Goal: Task Accomplishment & Management: Complete application form

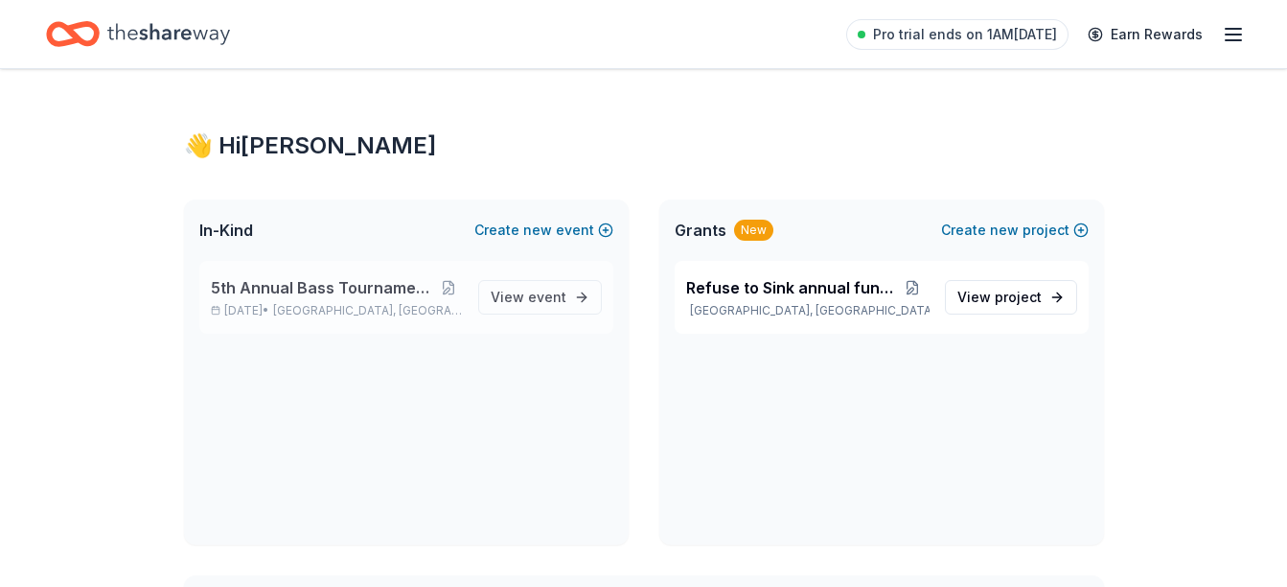
click at [302, 289] on span "5th Annual Bass Tournament and Dinner" at bounding box center [323, 287] width 224 height 23
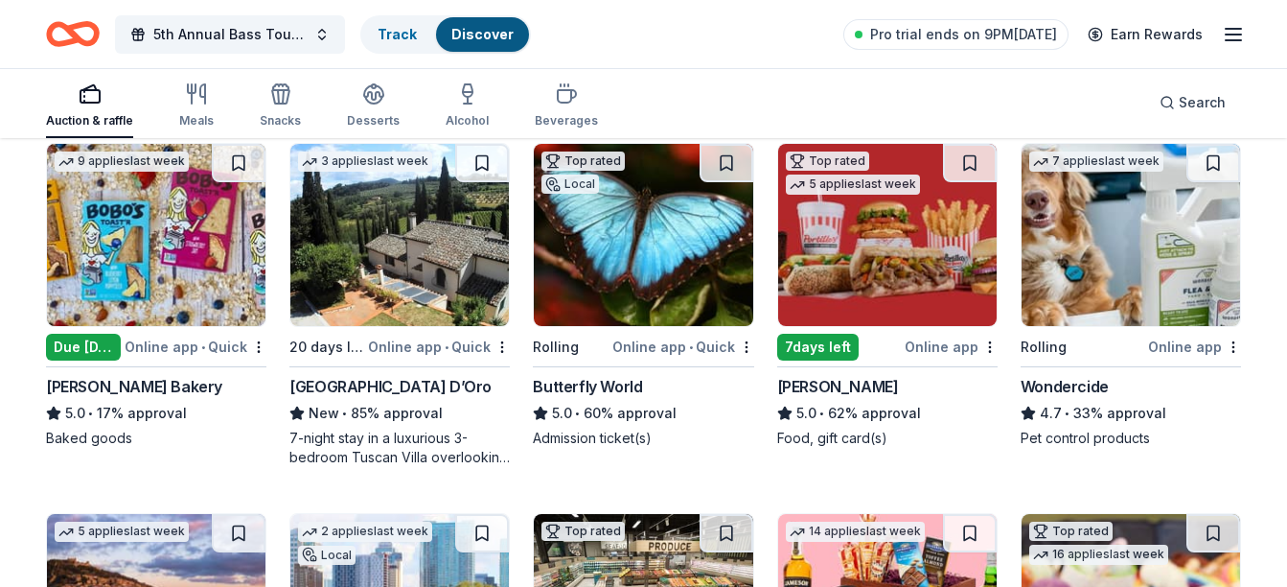
scroll to position [959, 0]
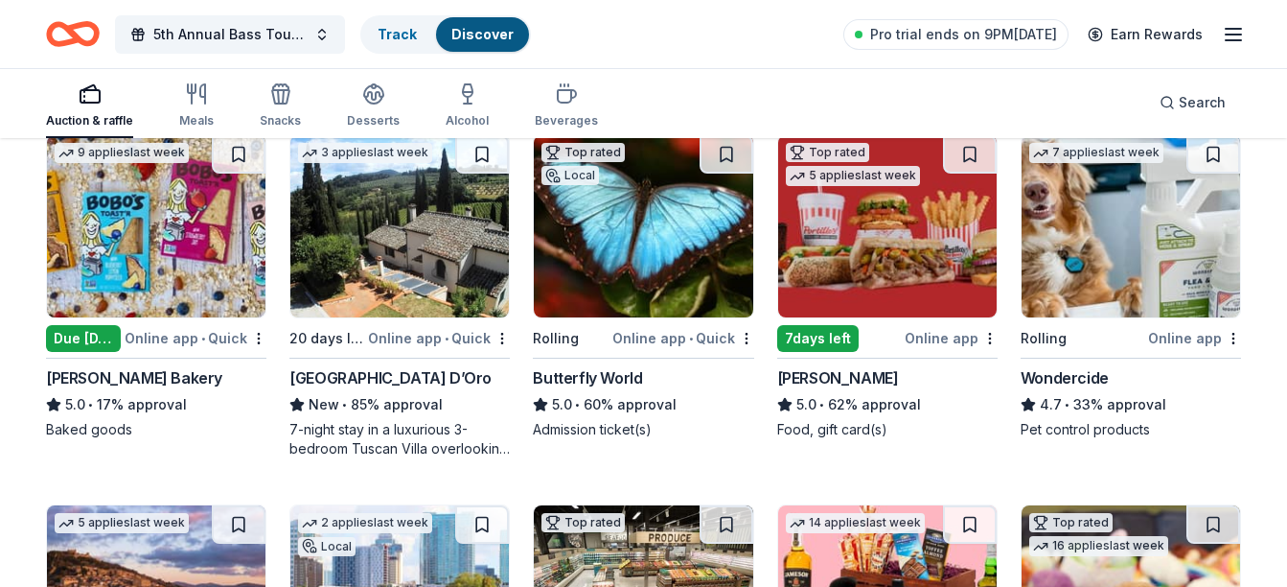
click at [595, 381] on div "Butterfly World" at bounding box center [587, 377] width 109 height 23
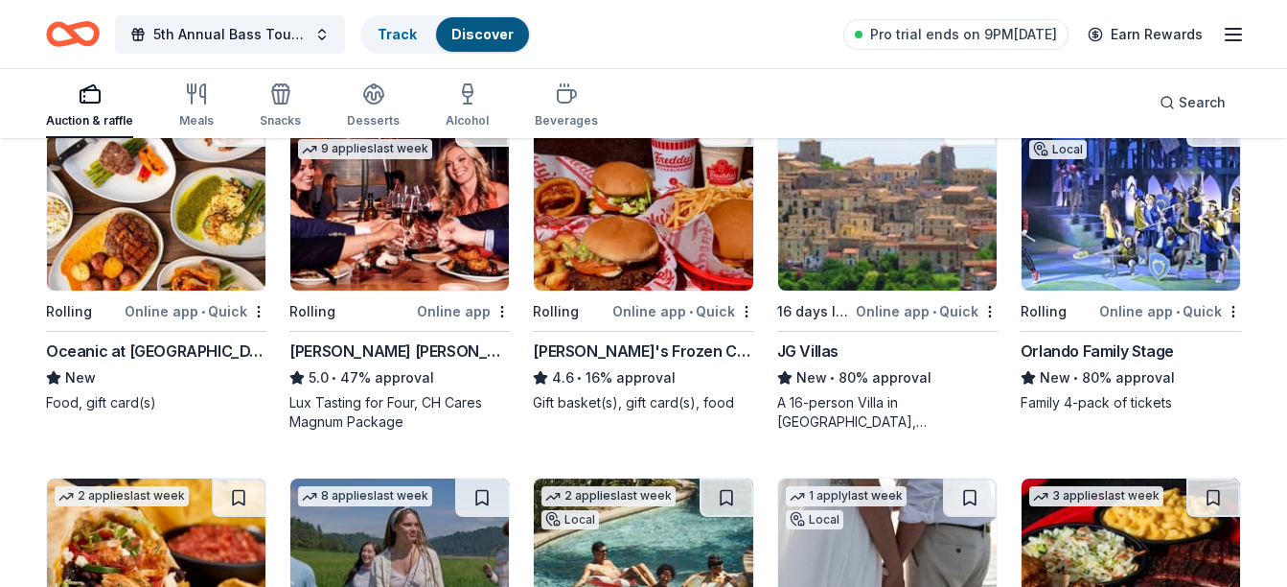
scroll to position [1821, 0]
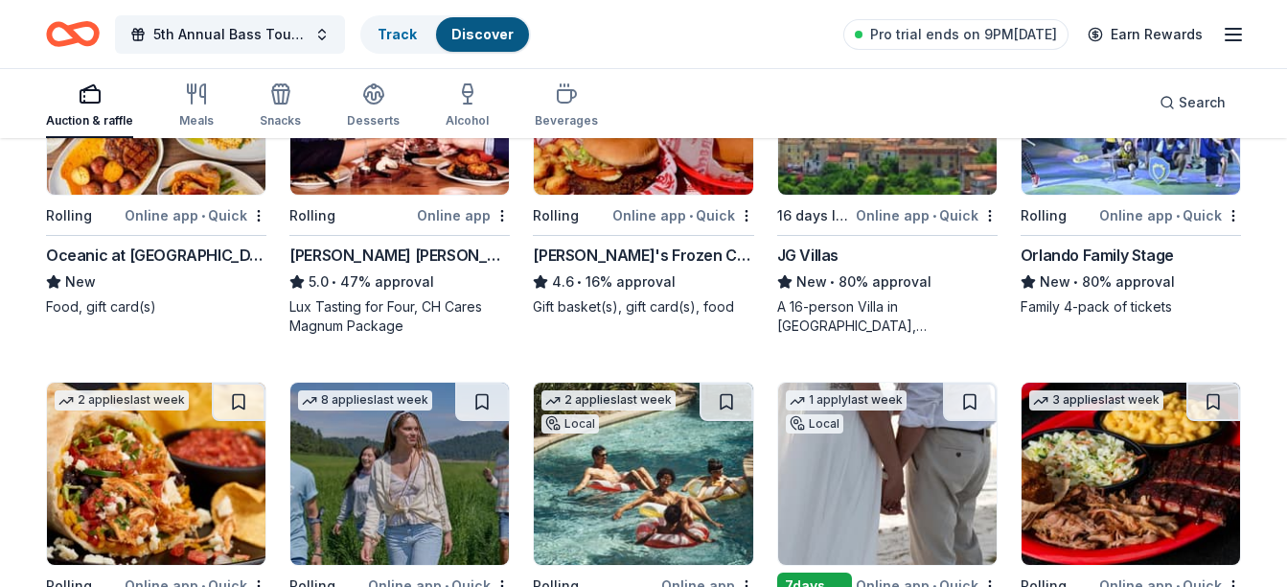
click at [826, 303] on div "A 16-person Villa in Altomonte, Calabria, Italy for 7days/6nights (Retail value…" at bounding box center [887, 316] width 220 height 38
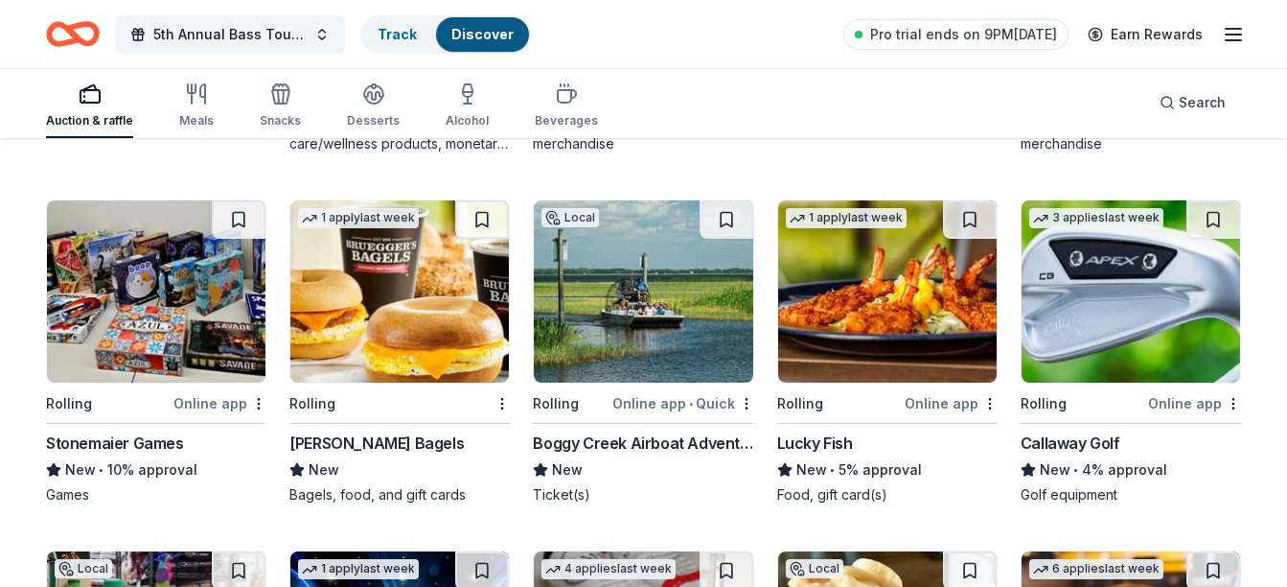
scroll to position [3888, 0]
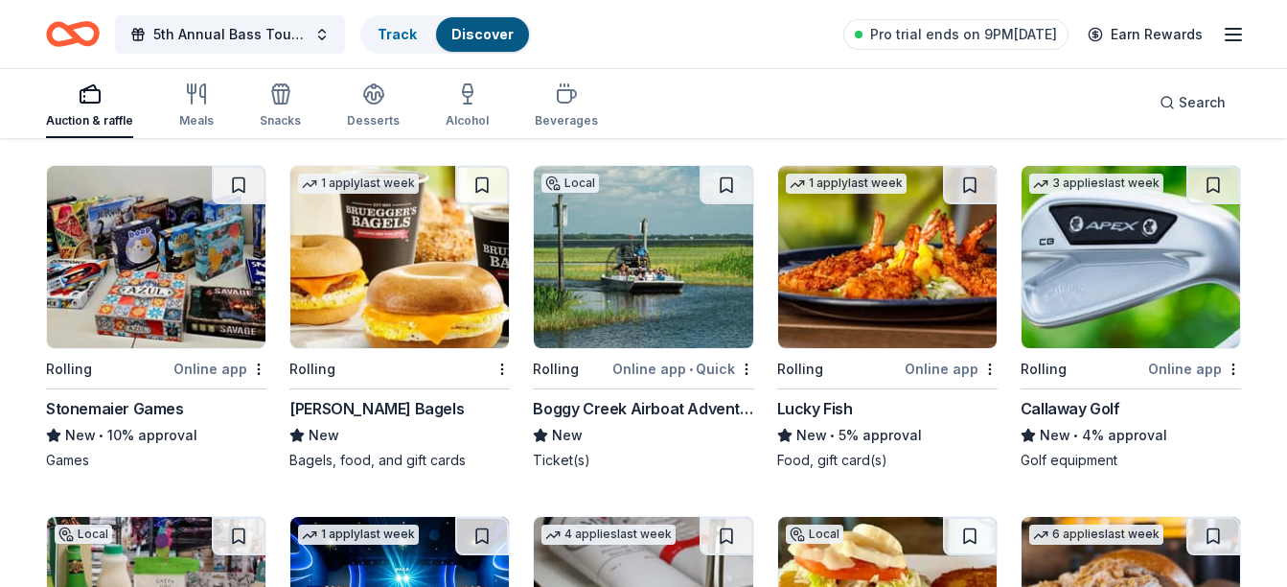
click at [589, 412] on div "Boggy Creek Airboat Adventures" at bounding box center [643, 408] width 220 height 23
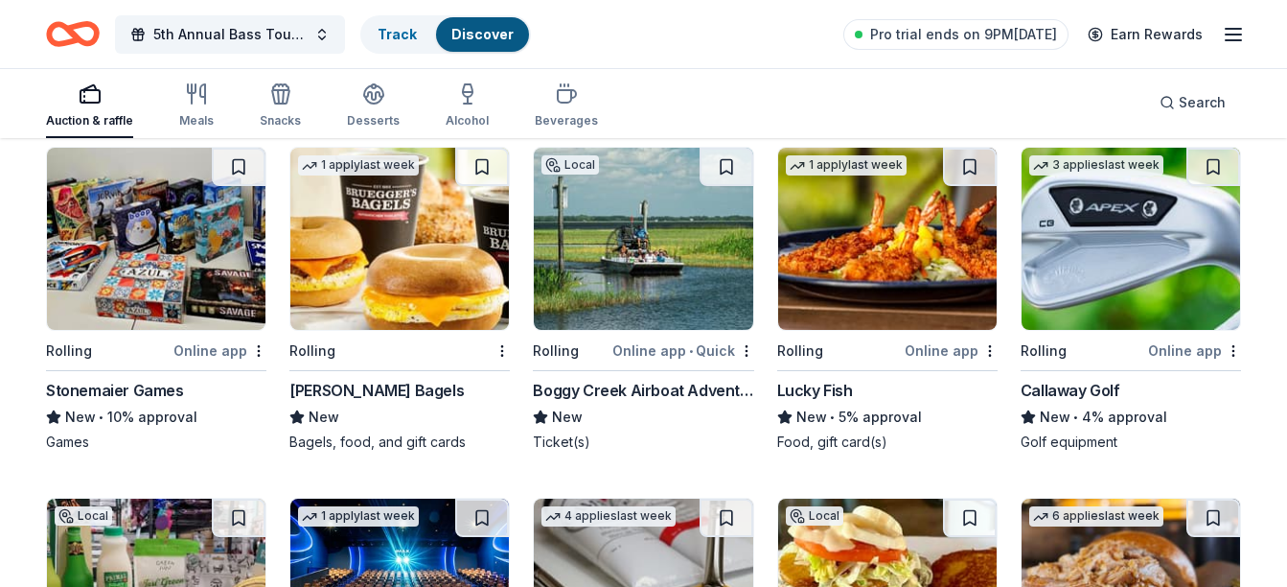
scroll to position [3792, 0]
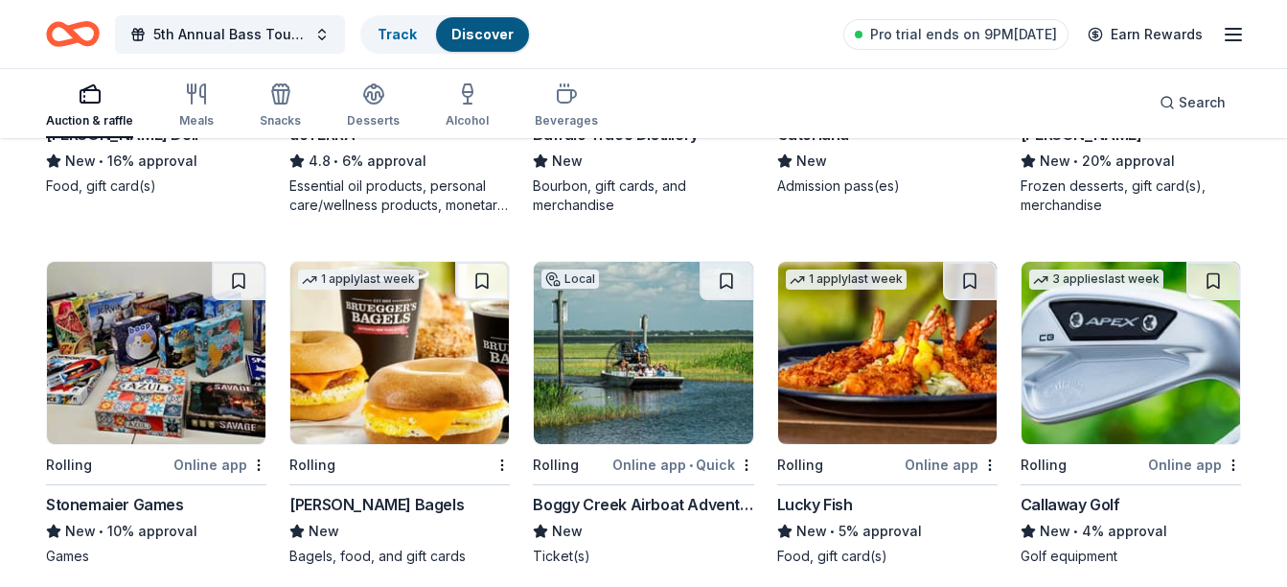
click at [1070, 402] on img at bounding box center [1131, 353] width 219 height 182
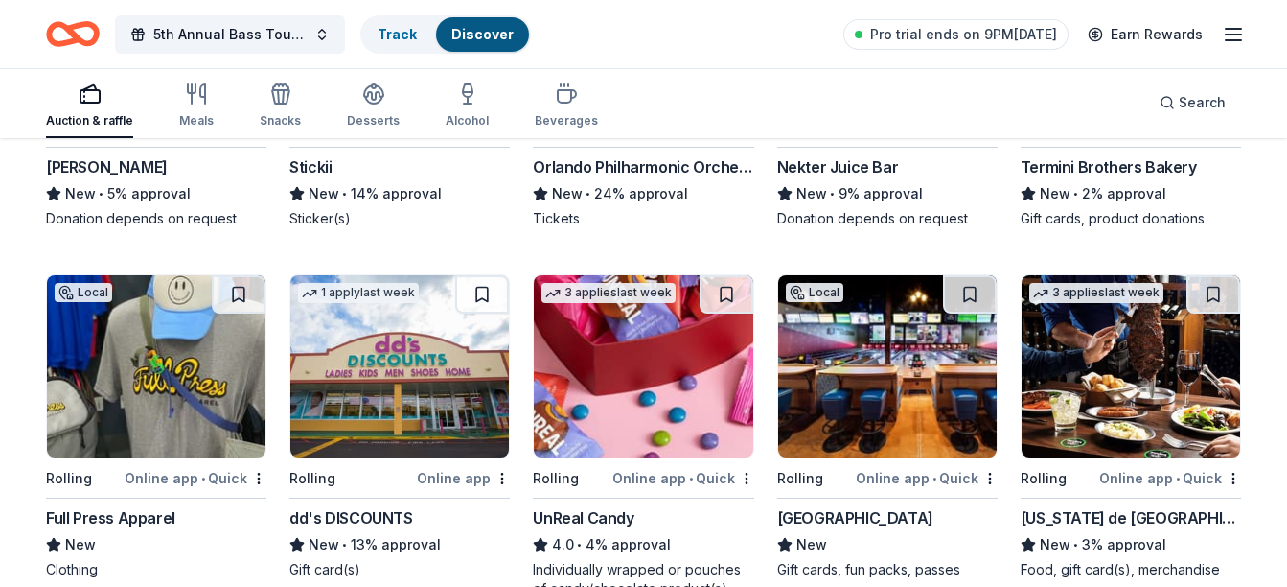
scroll to position [5230, 0]
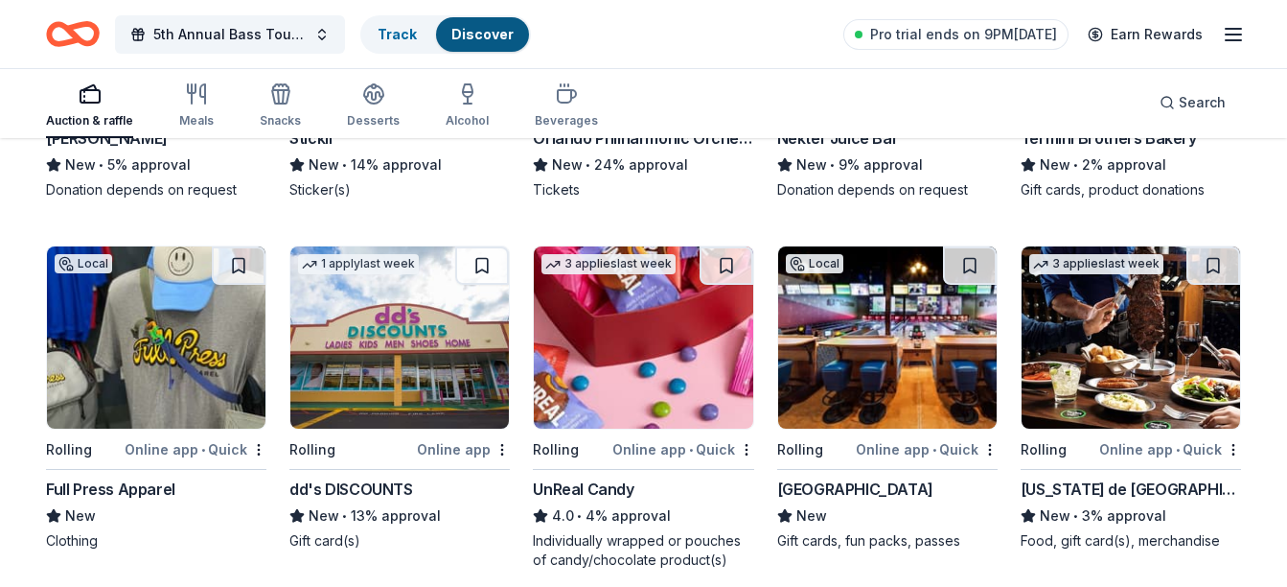
click at [807, 484] on div "Splitz Bowling Center" at bounding box center [855, 488] width 156 height 23
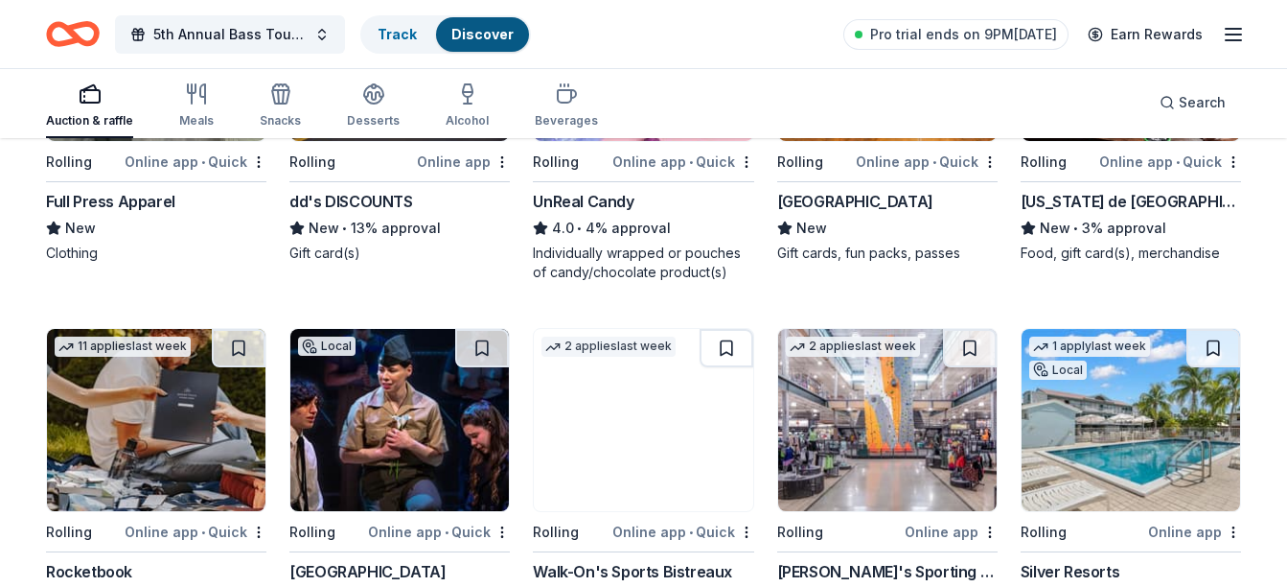
scroll to position [5613, 0]
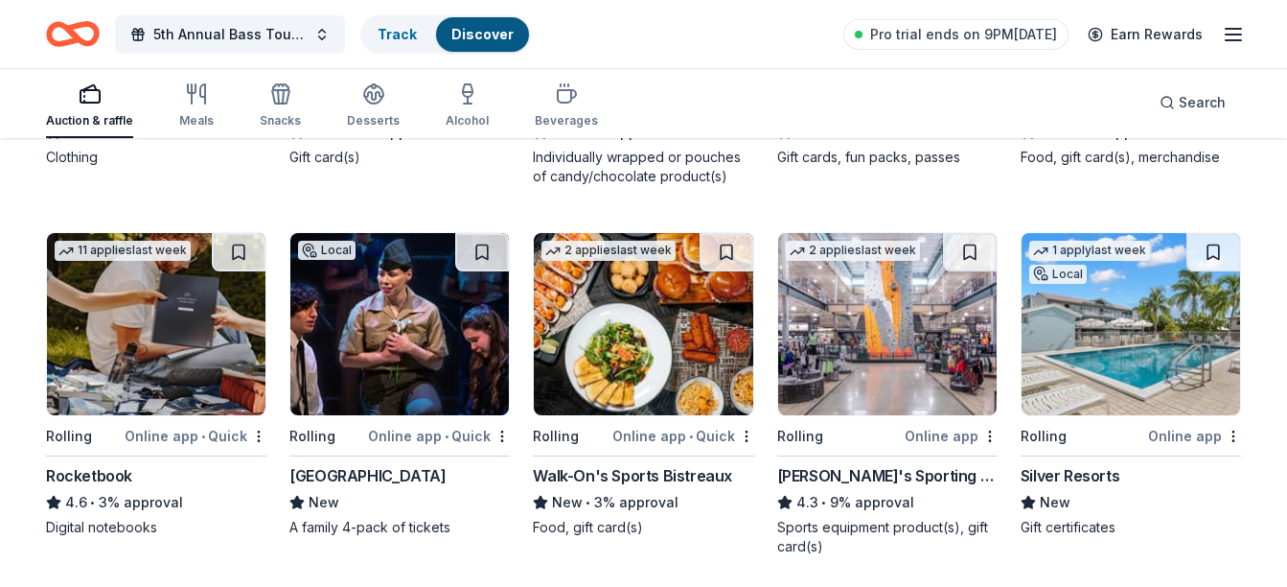
click at [866, 482] on div "Dick's Sporting Goods" at bounding box center [887, 475] width 220 height 23
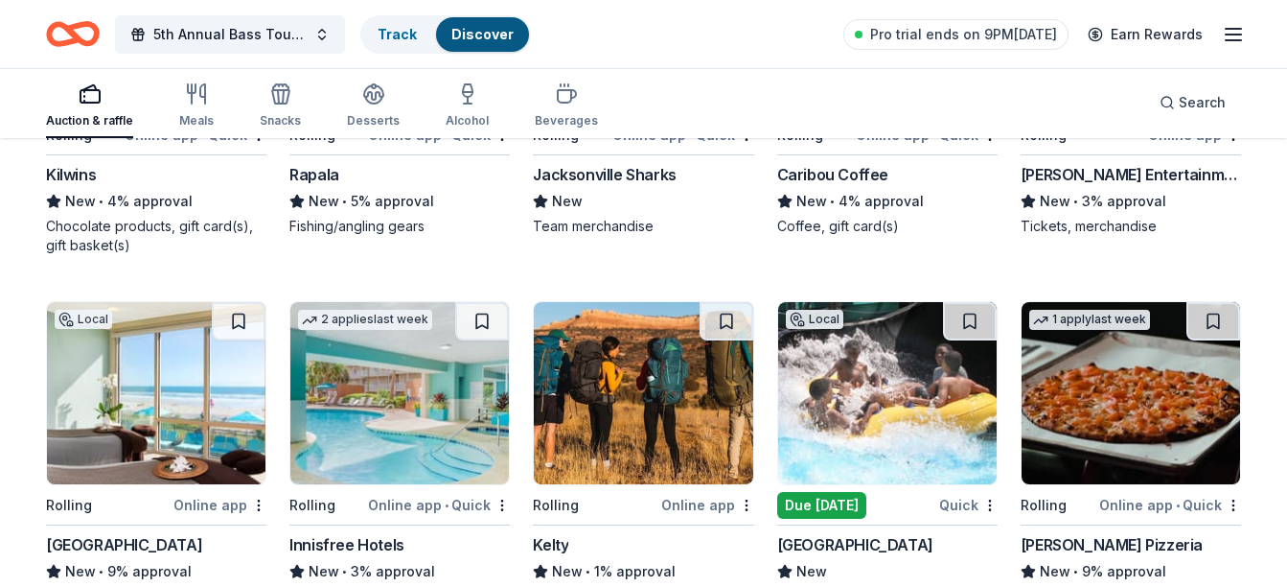
scroll to position [6457, 0]
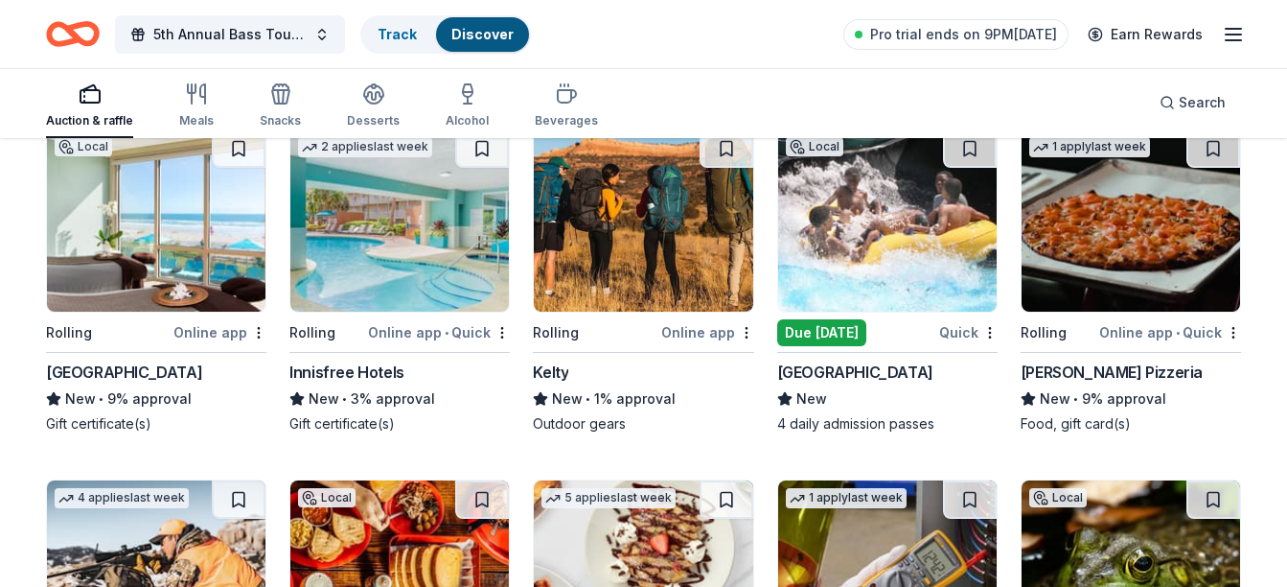
click at [192, 289] on img at bounding box center [156, 220] width 219 height 182
click at [823, 309] on img at bounding box center [887, 220] width 219 height 182
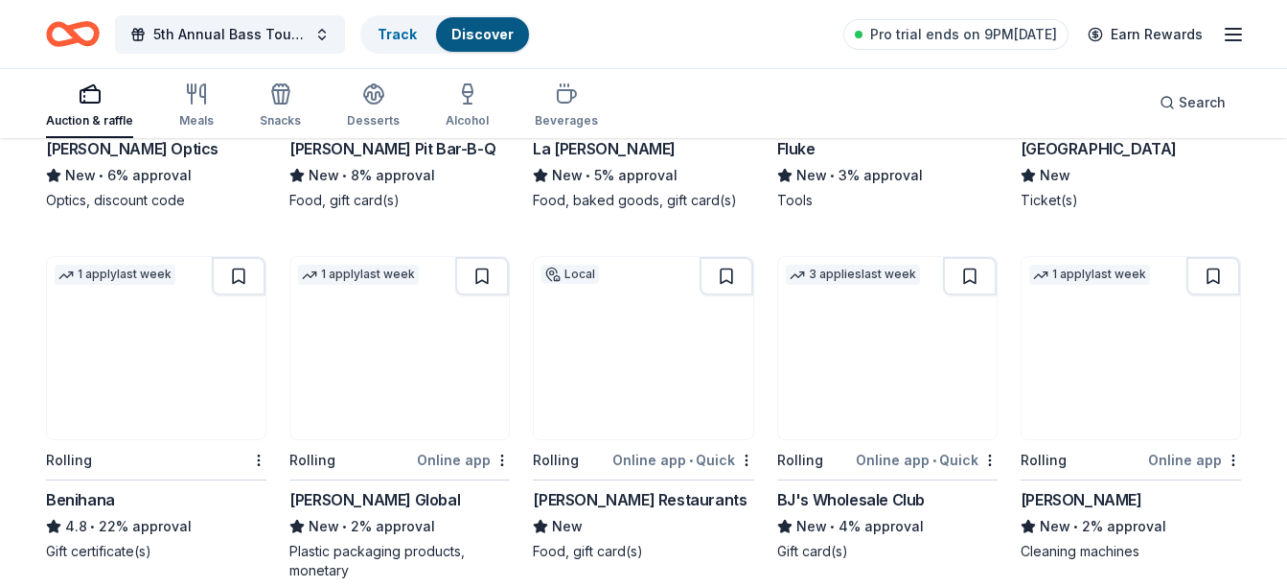
scroll to position [7032, 0]
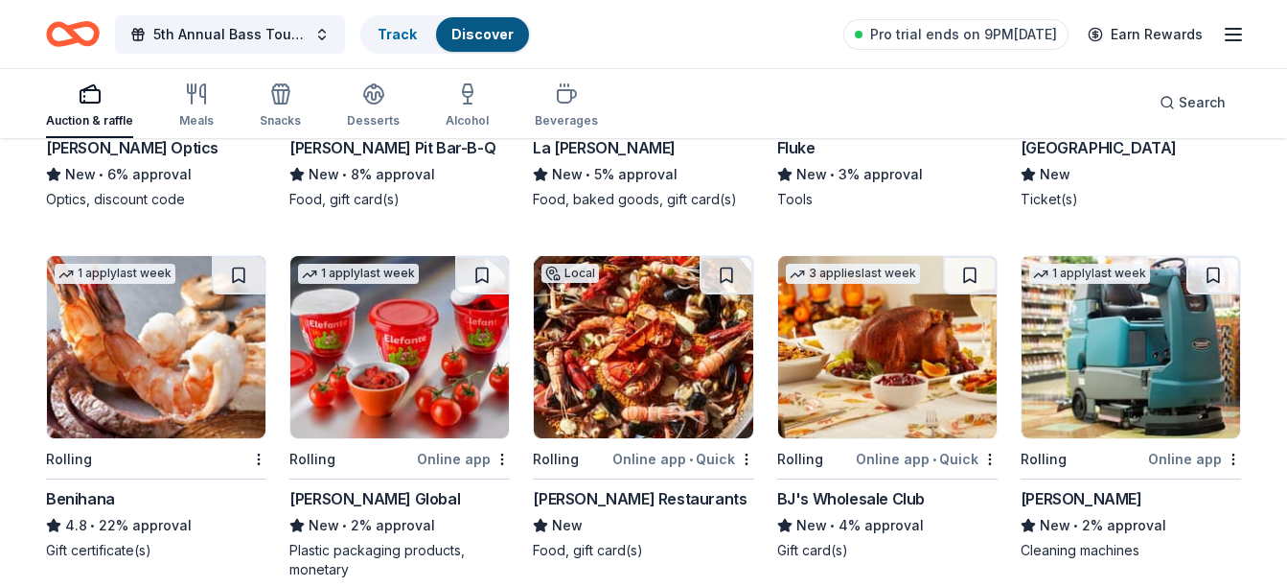
click at [200, 364] on img at bounding box center [156, 347] width 219 height 182
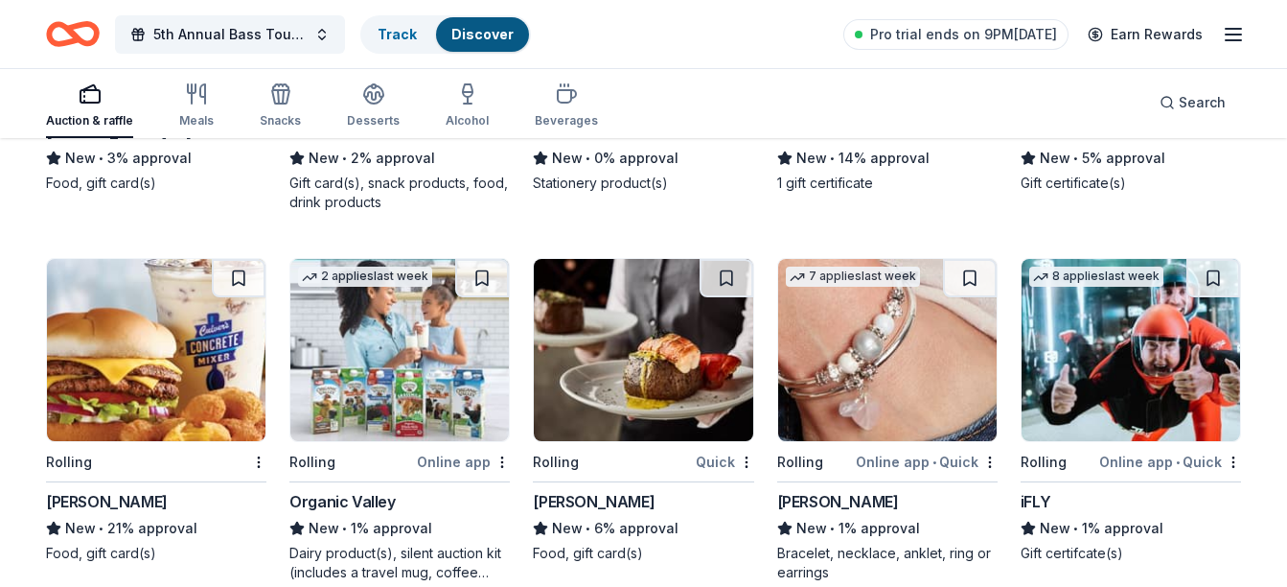
scroll to position [7799, 0]
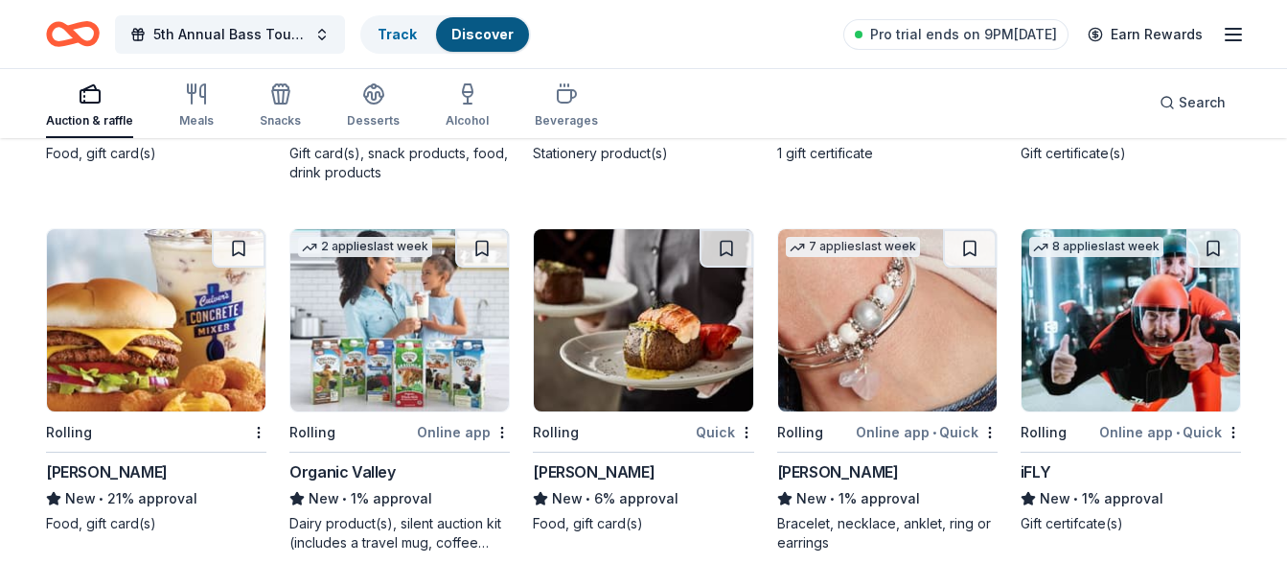
click at [142, 358] on img at bounding box center [156, 320] width 219 height 182
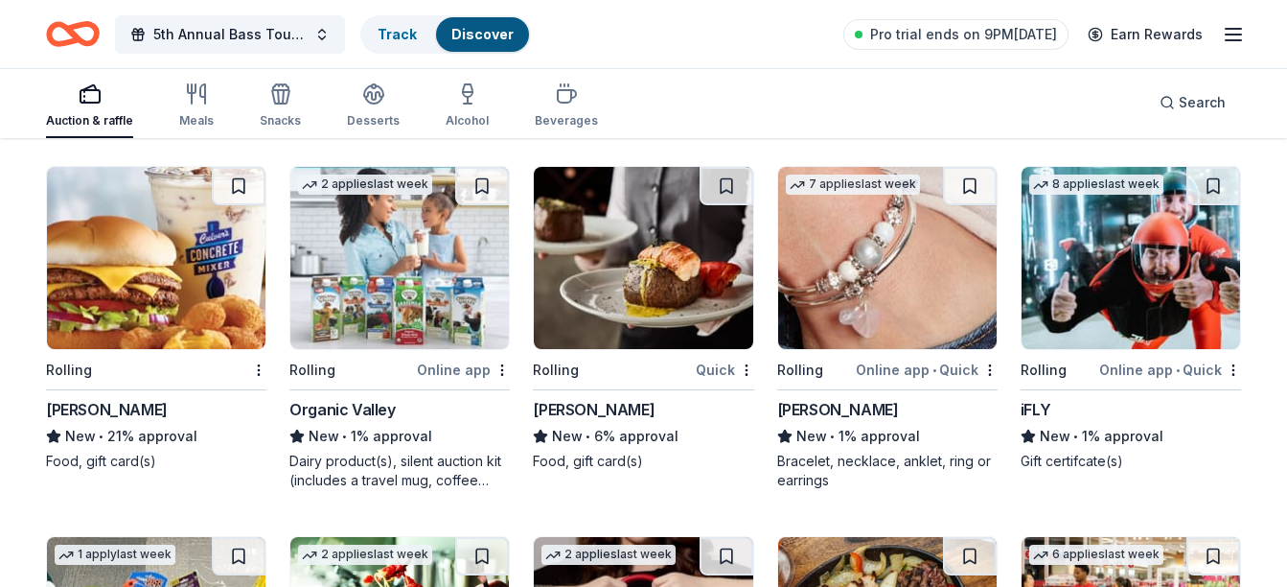
scroll to position [7894, 0]
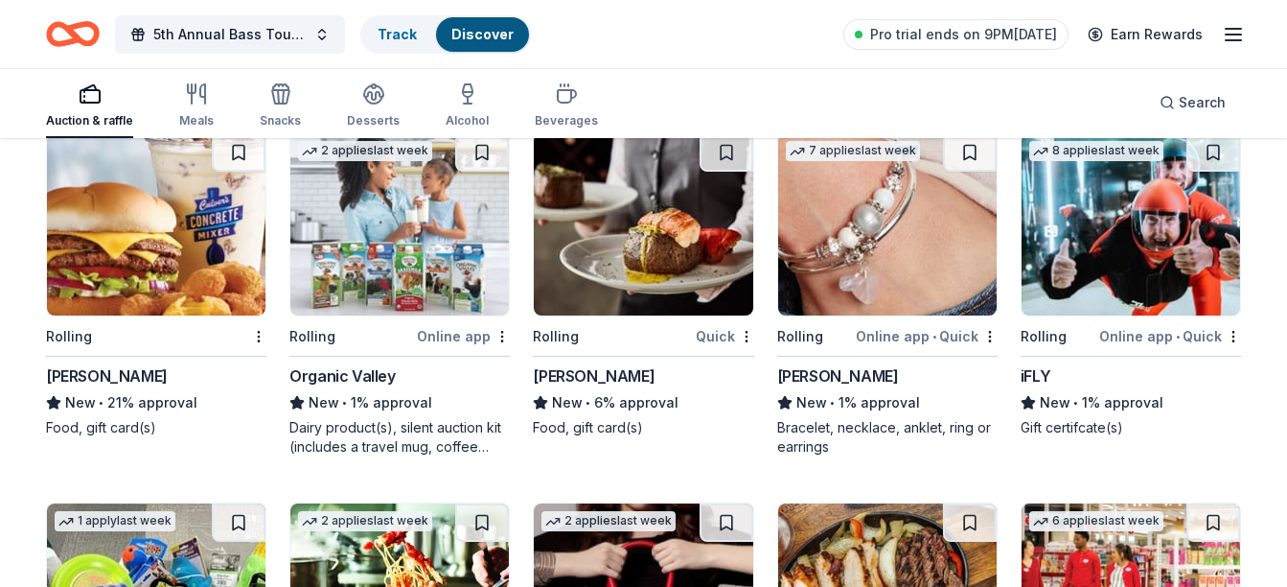
click at [844, 378] on div "Lizzy James" at bounding box center [838, 375] width 122 height 23
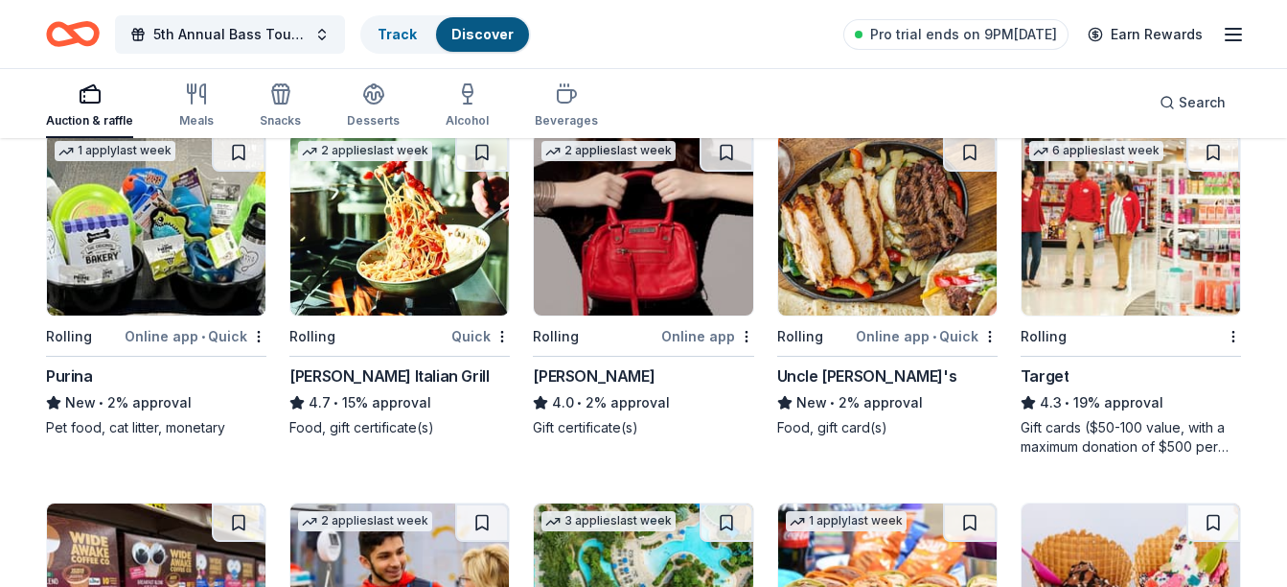
scroll to position [8278, 0]
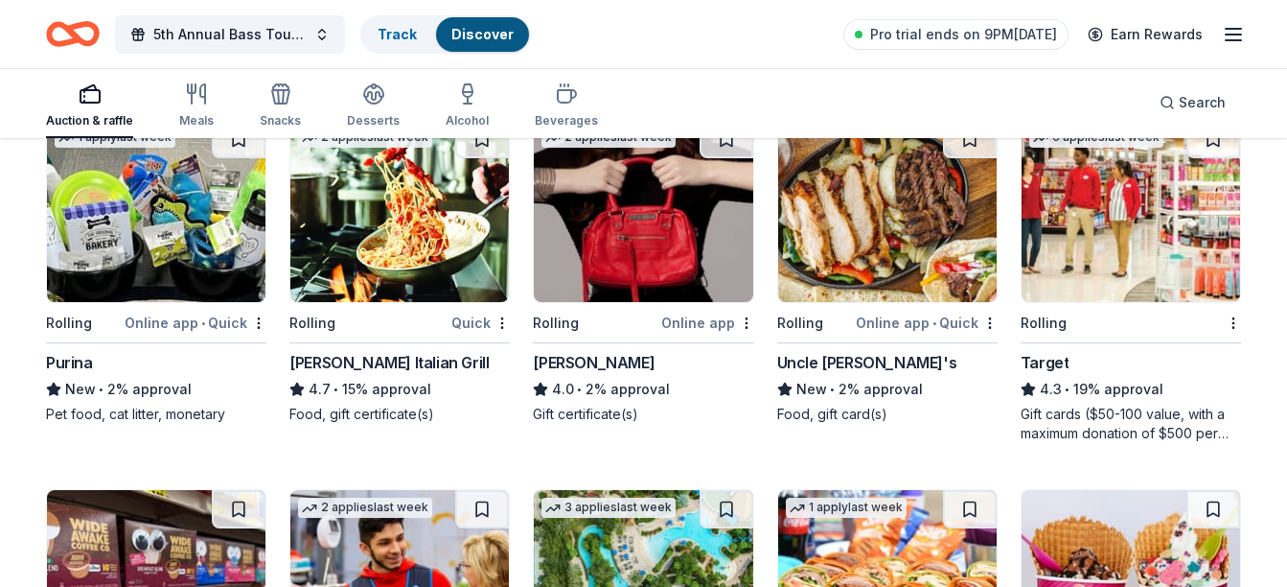
click at [355, 353] on div "Carrabba's Italian Grill" at bounding box center [388, 362] width 199 height 23
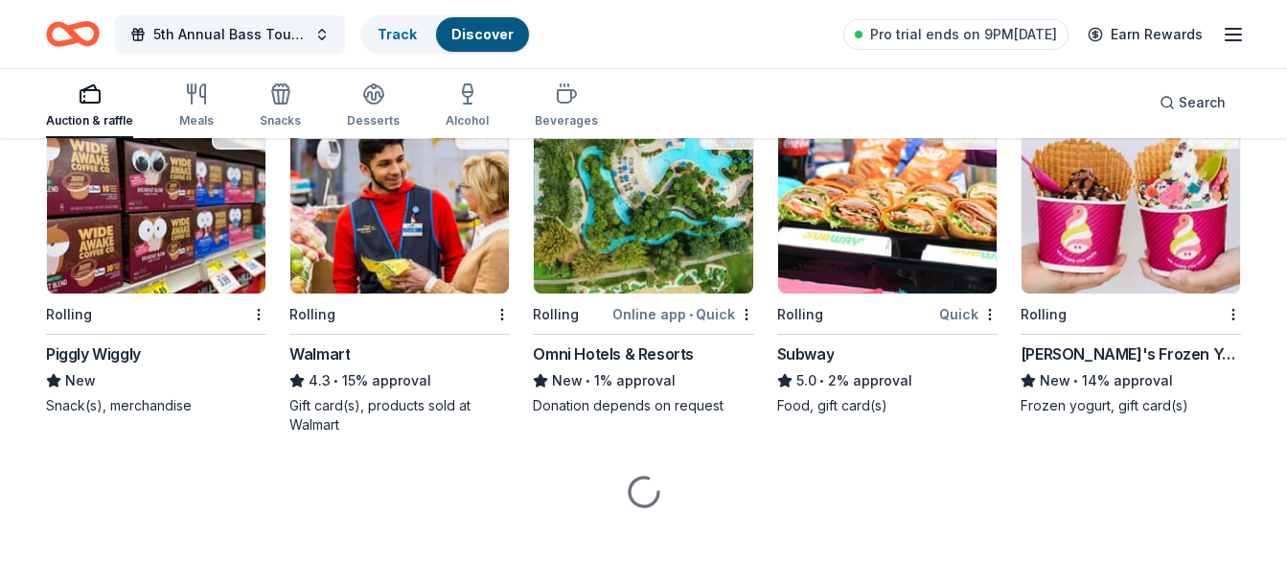
scroll to position [8657, 0]
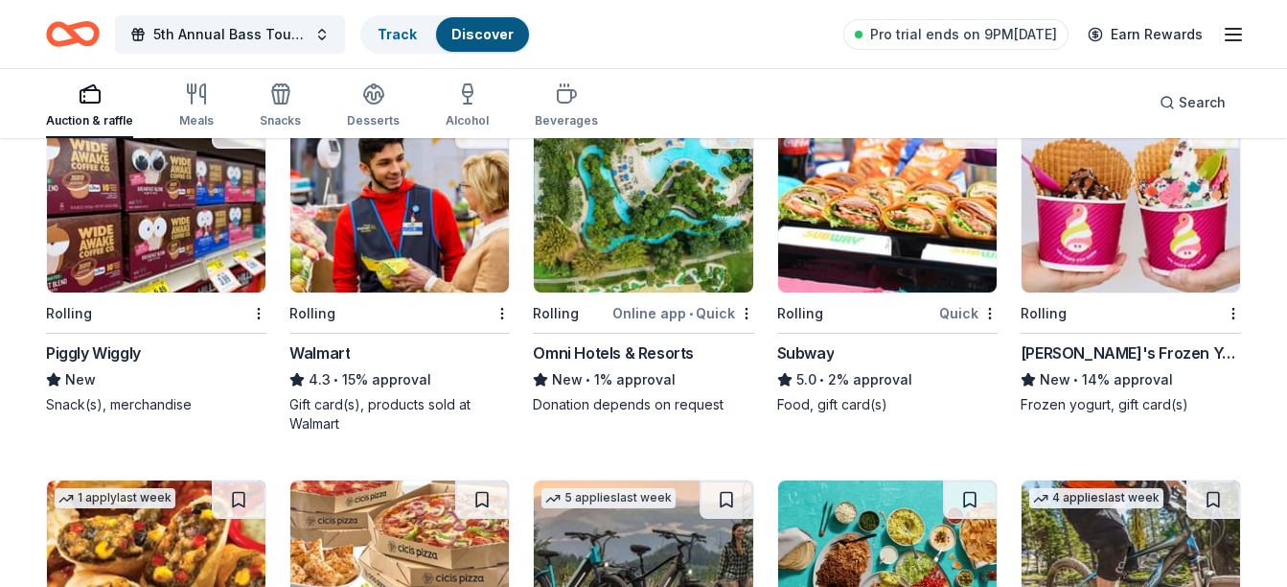
click at [689, 276] on img at bounding box center [643, 201] width 219 height 182
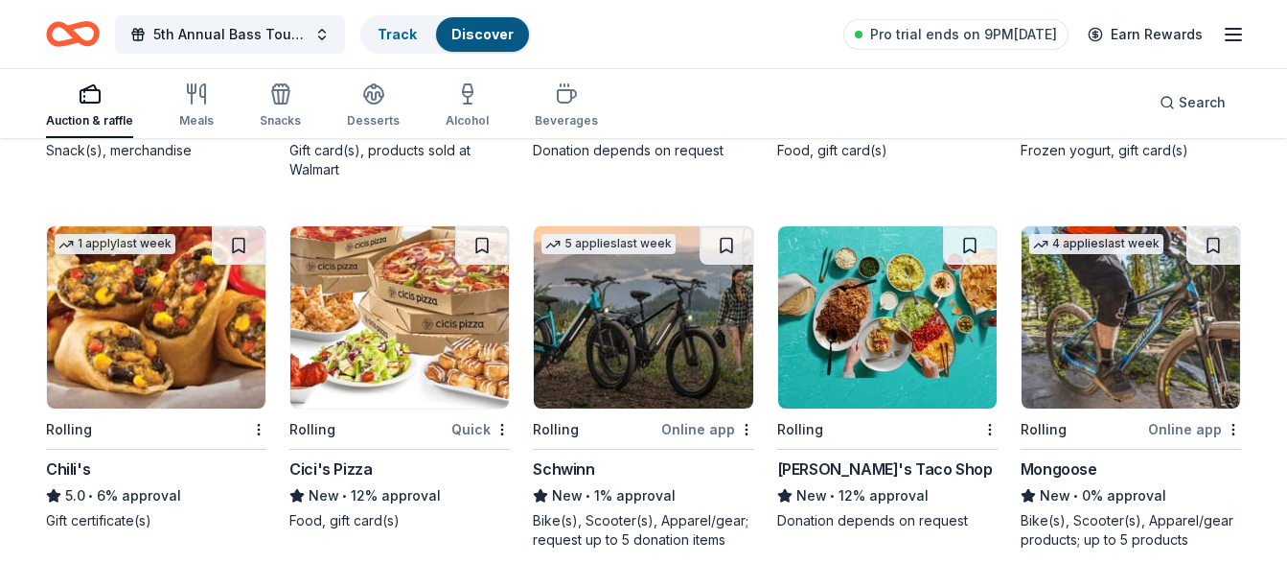
scroll to position [8945, 0]
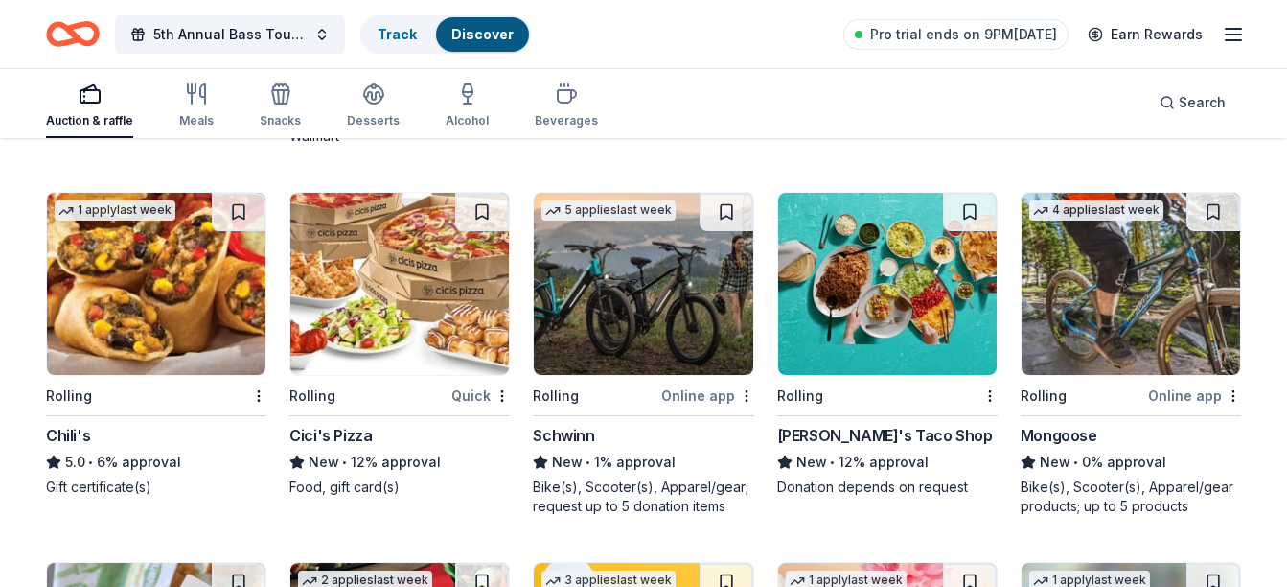
click at [59, 434] on div "Chili's" at bounding box center [68, 435] width 44 height 23
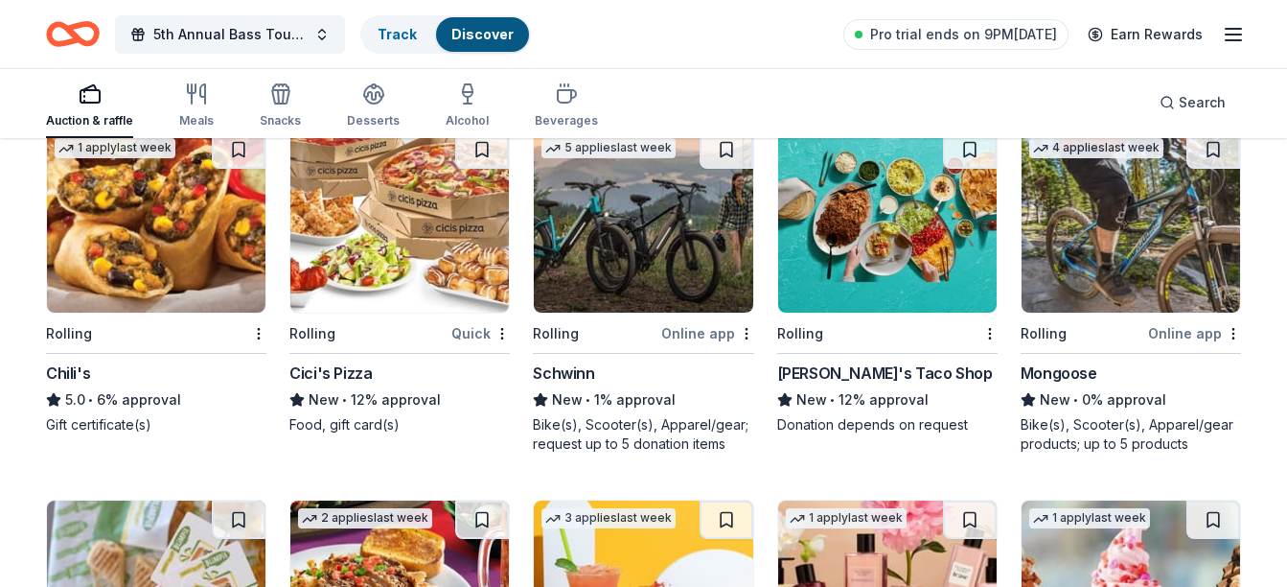
scroll to position [9041, 0]
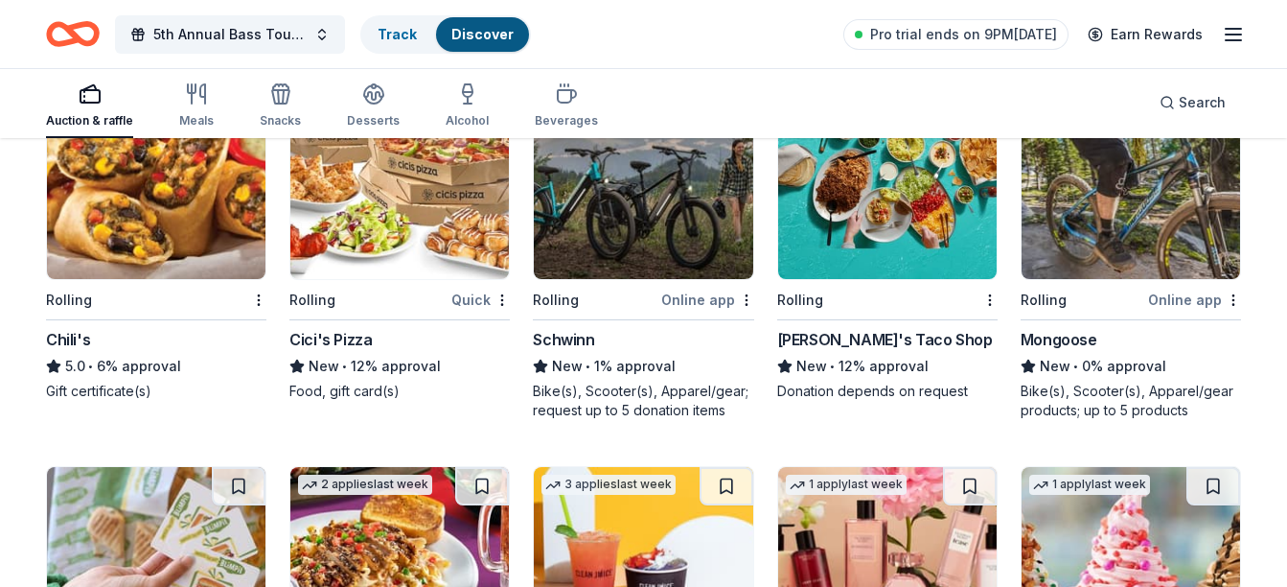
click at [650, 219] on img at bounding box center [643, 188] width 219 height 182
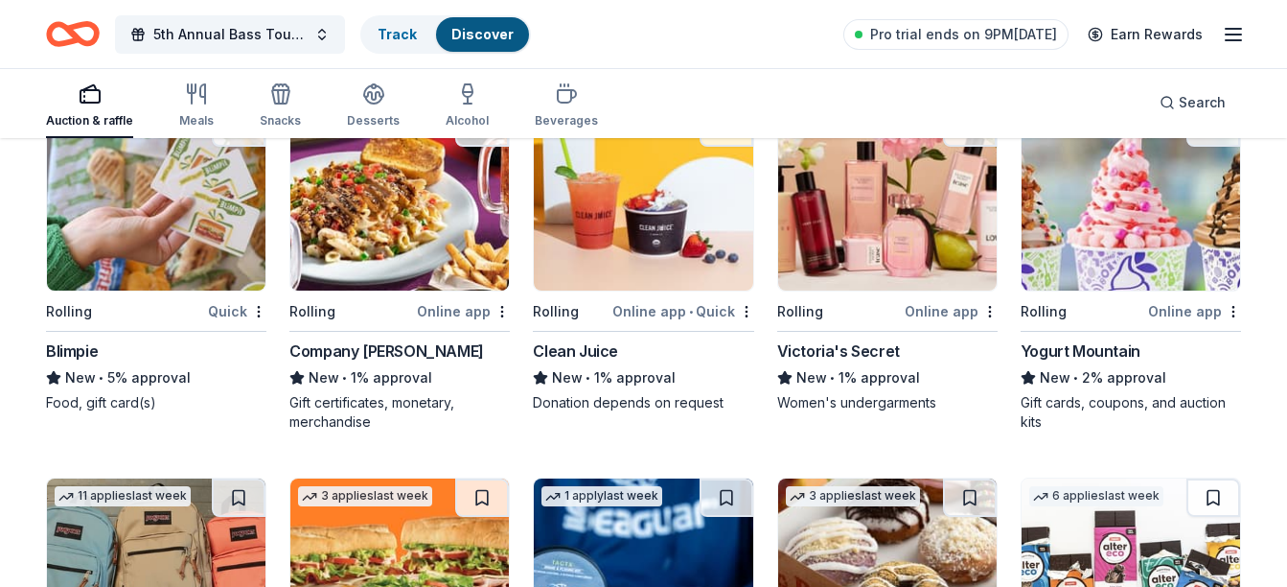
scroll to position [9302, 0]
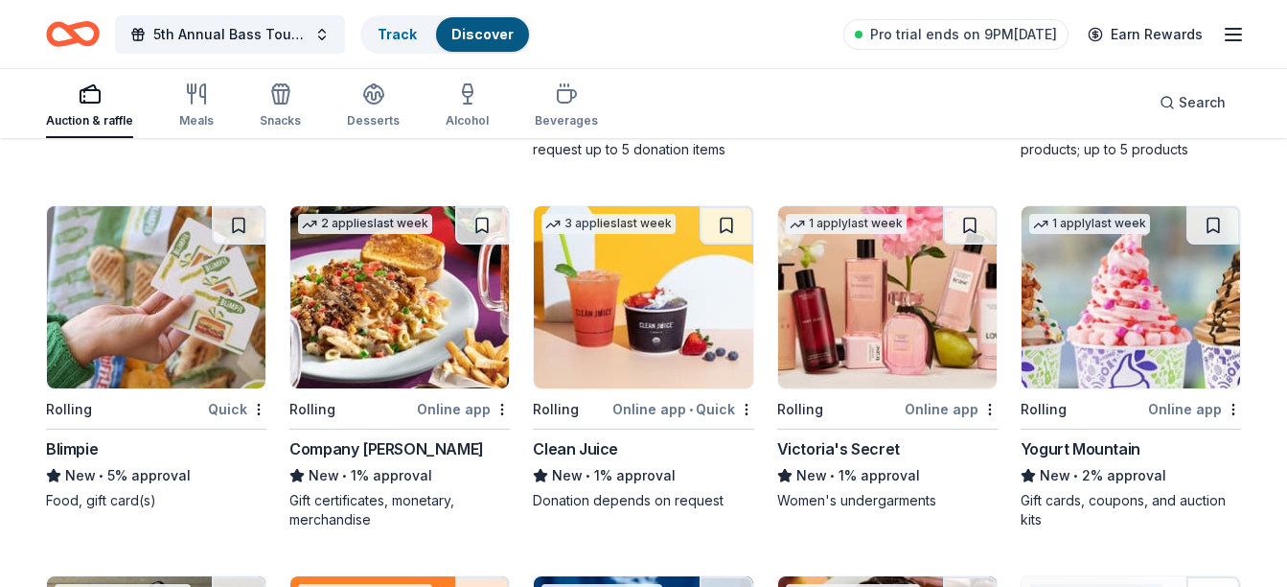
click at [862, 334] on img at bounding box center [887, 297] width 219 height 182
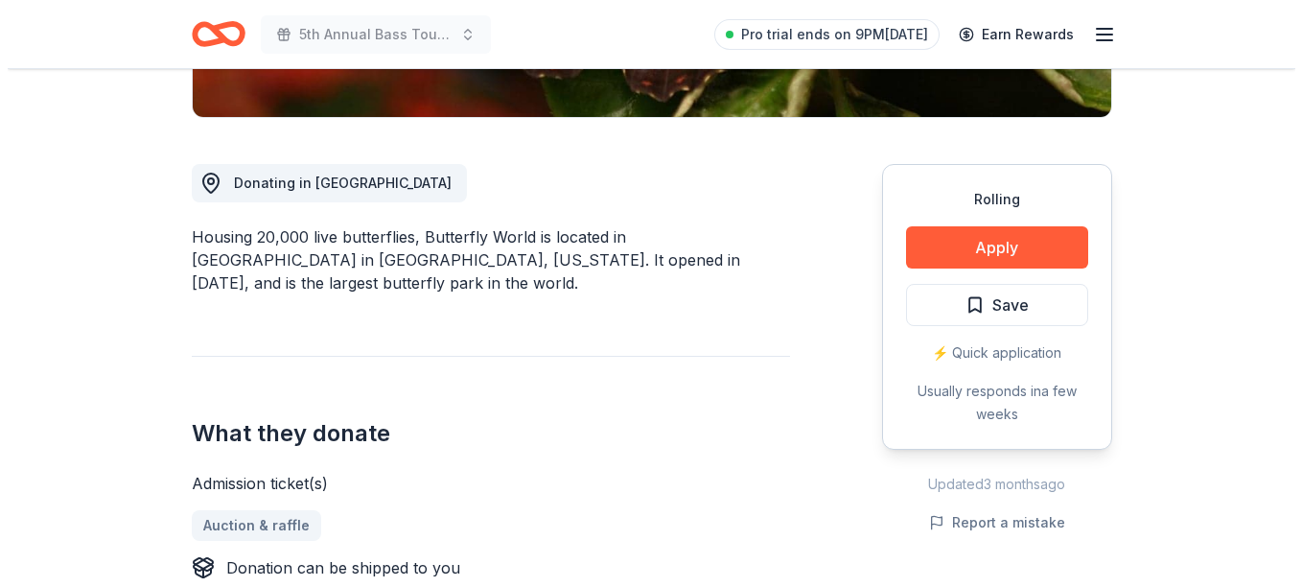
scroll to position [479, 0]
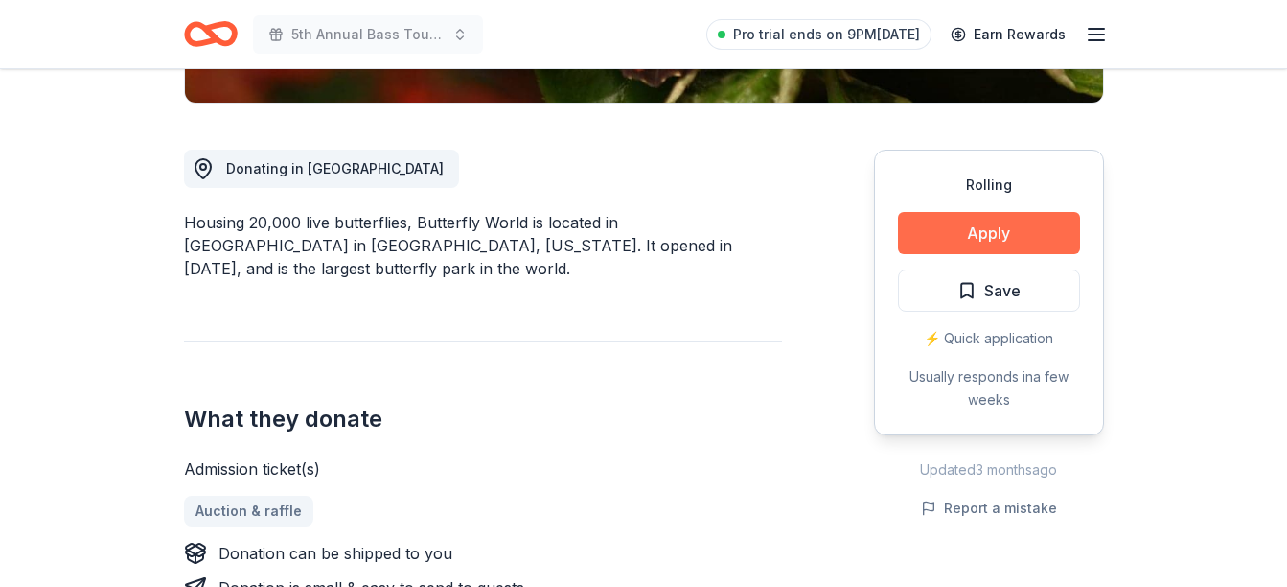
click at [946, 247] on button "Apply" at bounding box center [989, 233] width 182 height 42
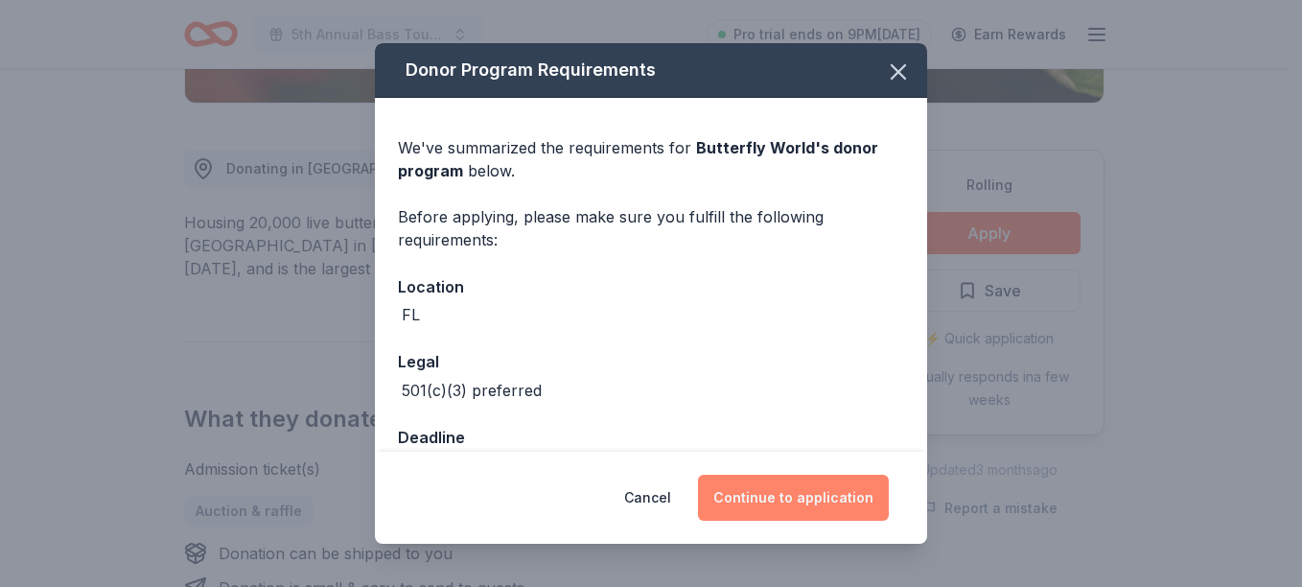
click at [786, 490] on button "Continue to application" at bounding box center [793, 497] width 191 height 46
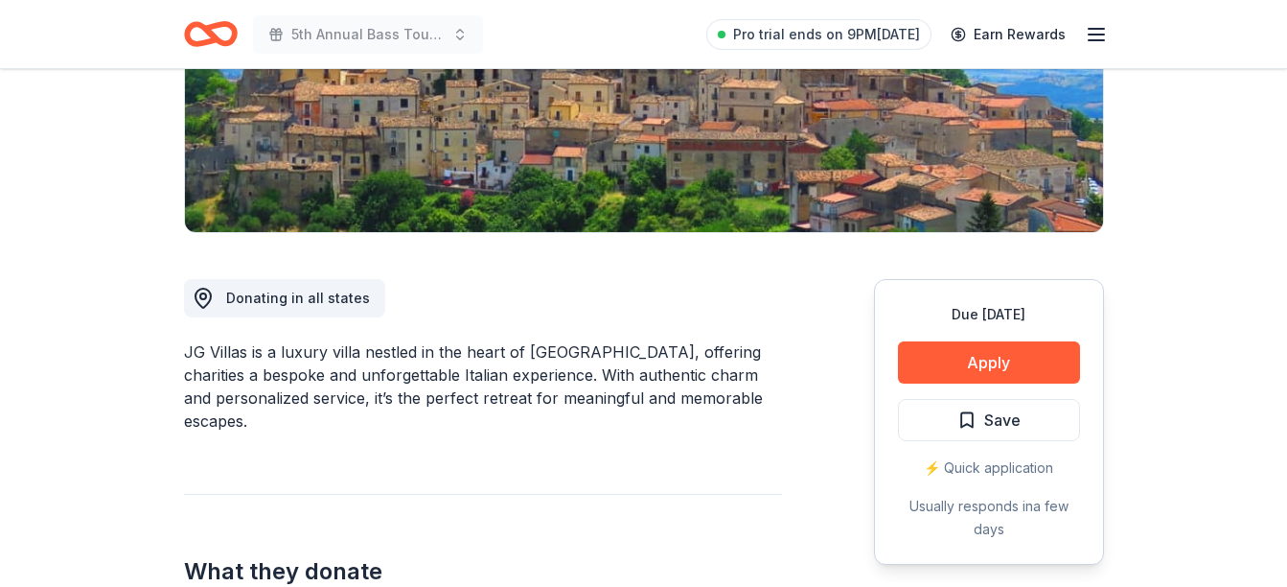
scroll to position [383, 0]
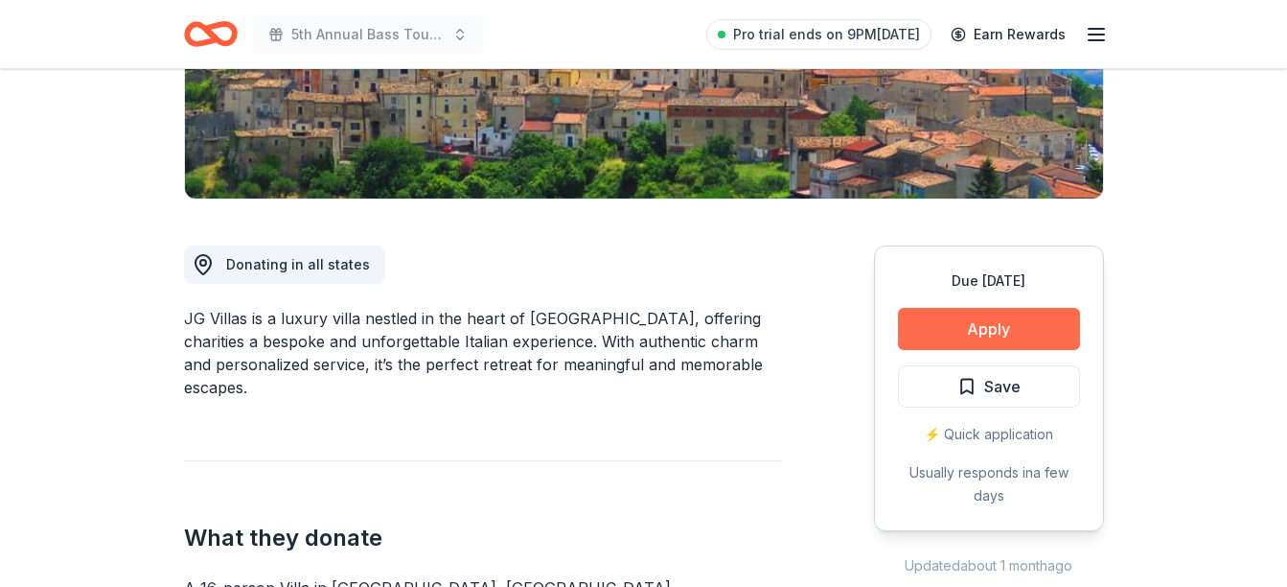
click at [949, 342] on button "Apply" at bounding box center [989, 329] width 182 height 42
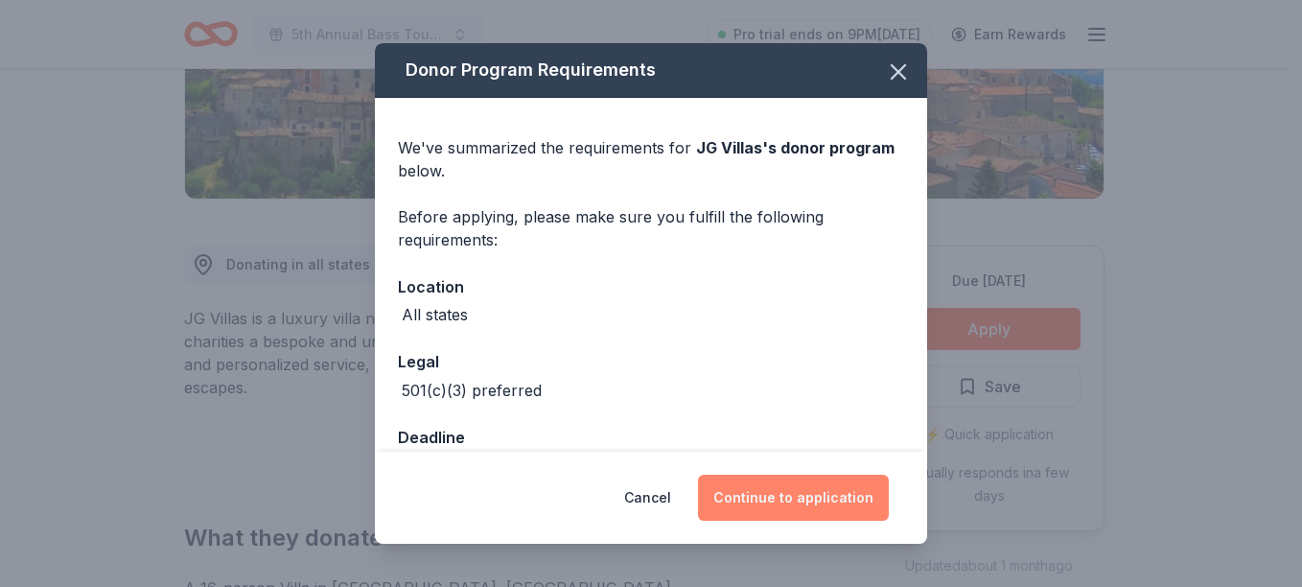
click at [749, 494] on button "Continue to application" at bounding box center [793, 497] width 191 height 46
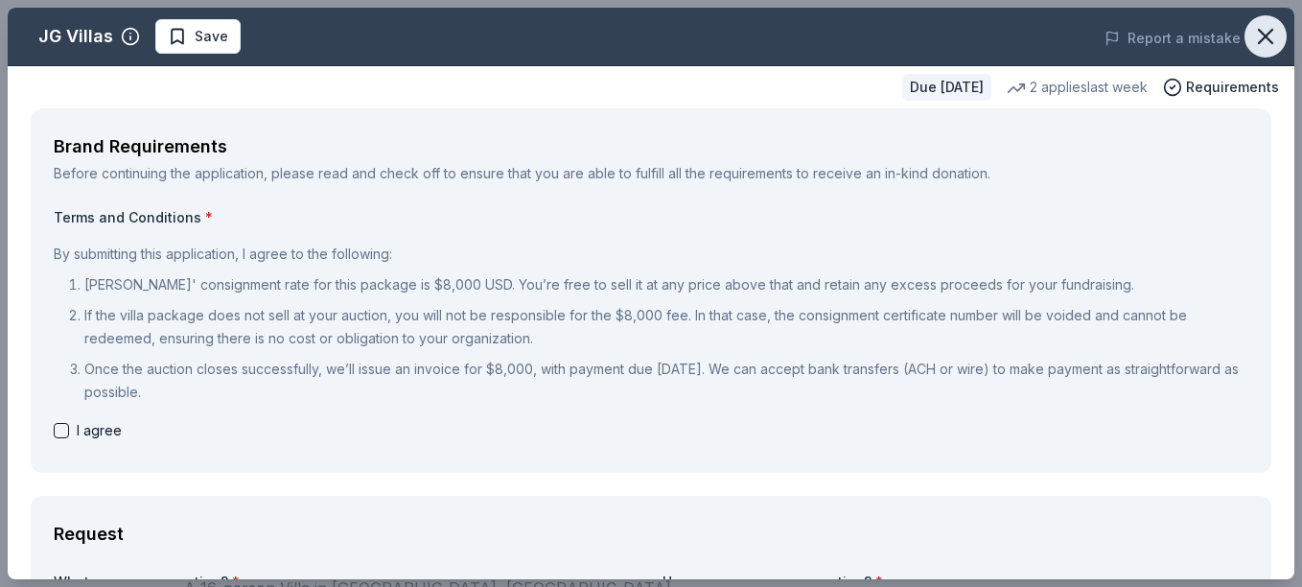
click at [1252, 27] on icon "button" at bounding box center [1265, 36] width 27 height 27
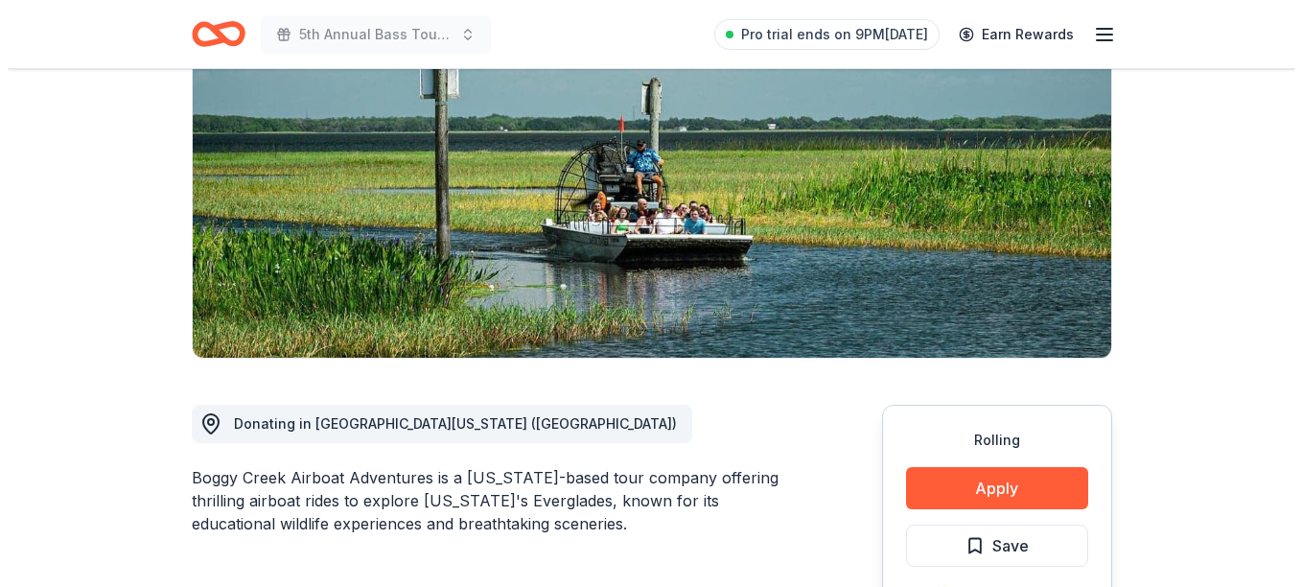
scroll to position [383, 0]
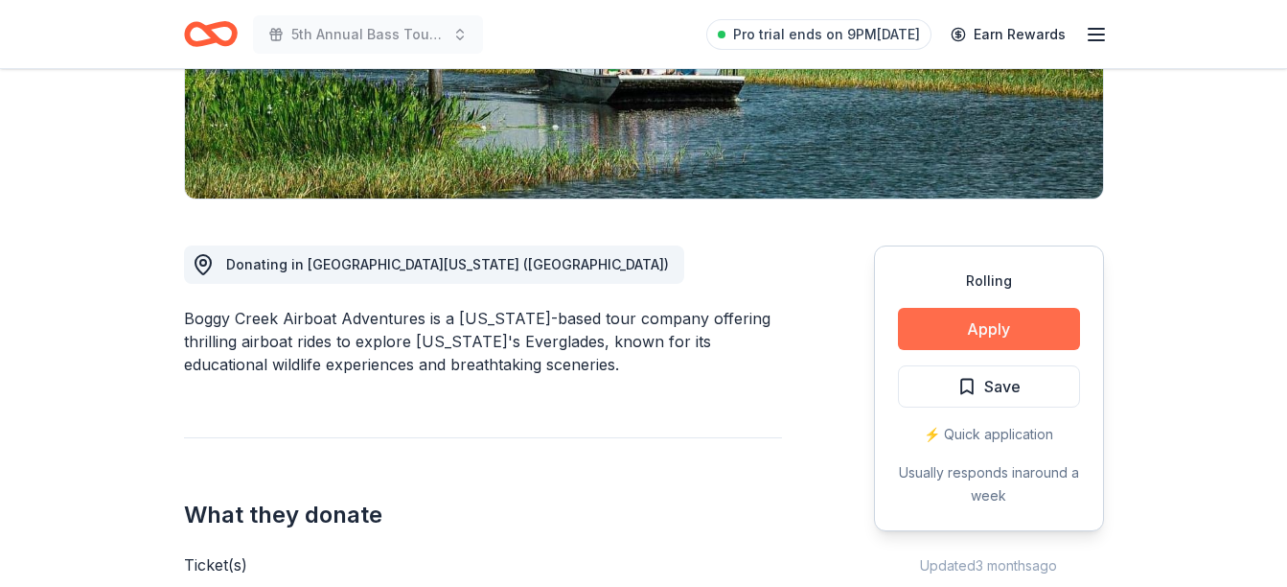
click at [982, 338] on button "Apply" at bounding box center [989, 329] width 182 height 42
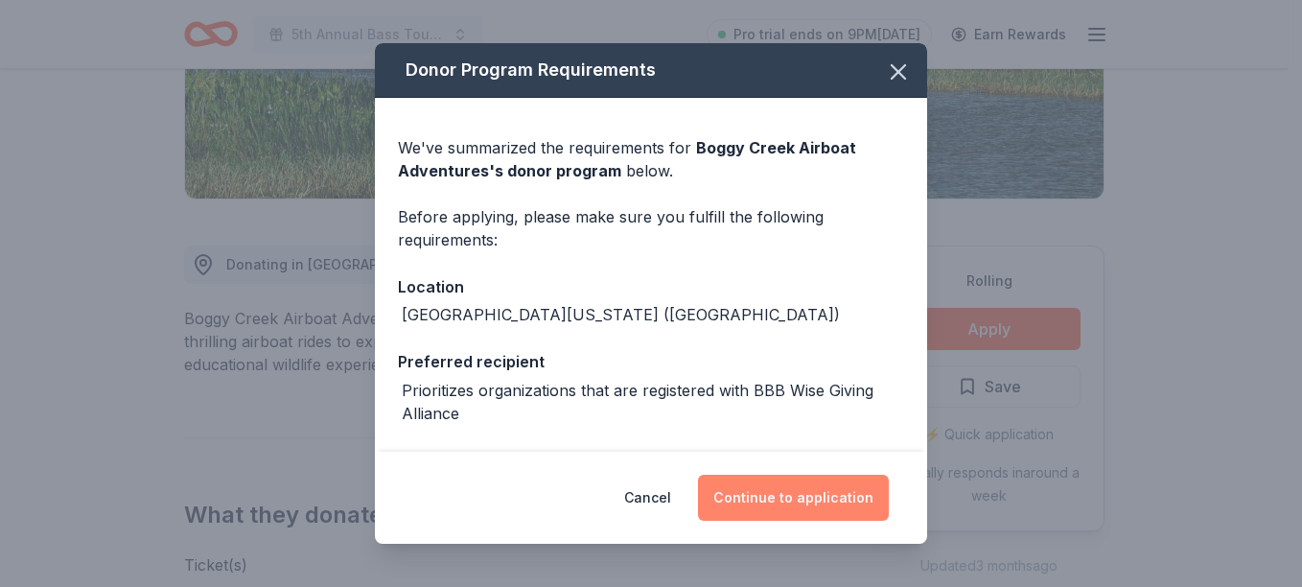
click at [781, 507] on button "Continue to application" at bounding box center [793, 497] width 191 height 46
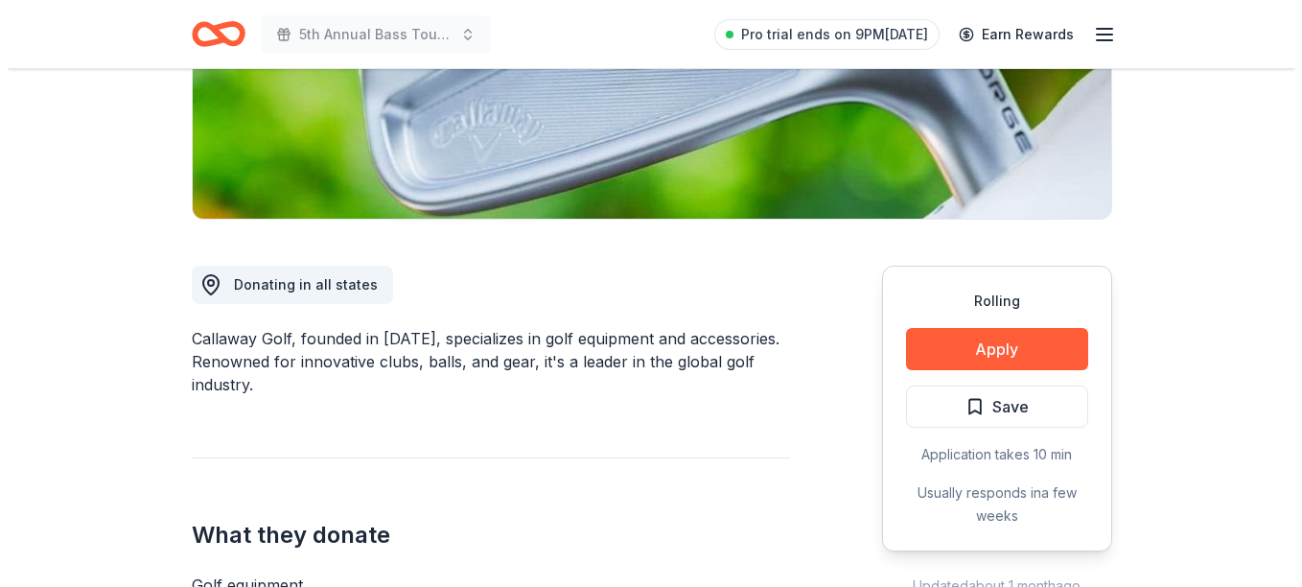
scroll to position [383, 0]
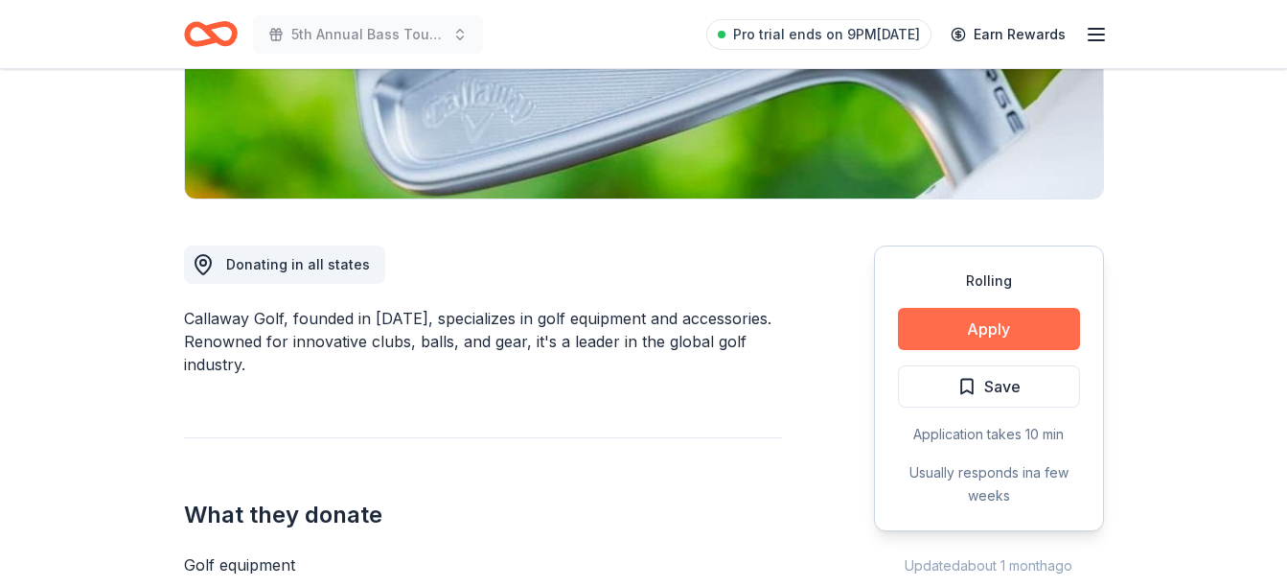
click at [993, 340] on button "Apply" at bounding box center [989, 329] width 182 height 42
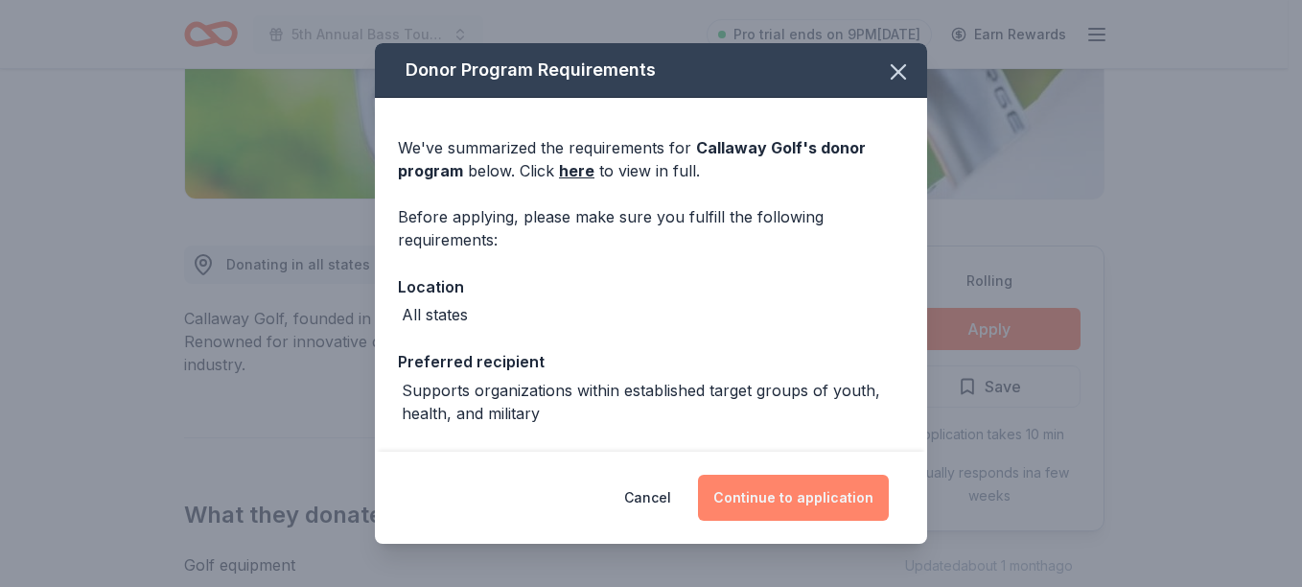
click at [778, 504] on button "Continue to application" at bounding box center [793, 497] width 191 height 46
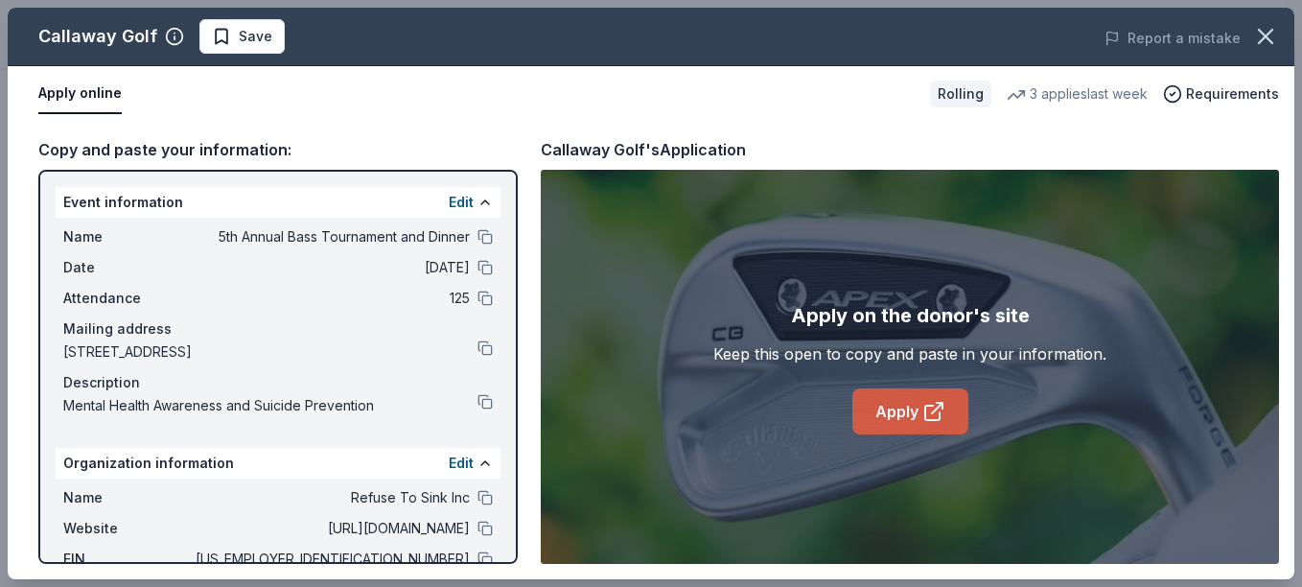
click at [870, 407] on link "Apply" at bounding box center [910, 411] width 116 height 46
click at [915, 412] on link "Apply" at bounding box center [910, 411] width 116 height 46
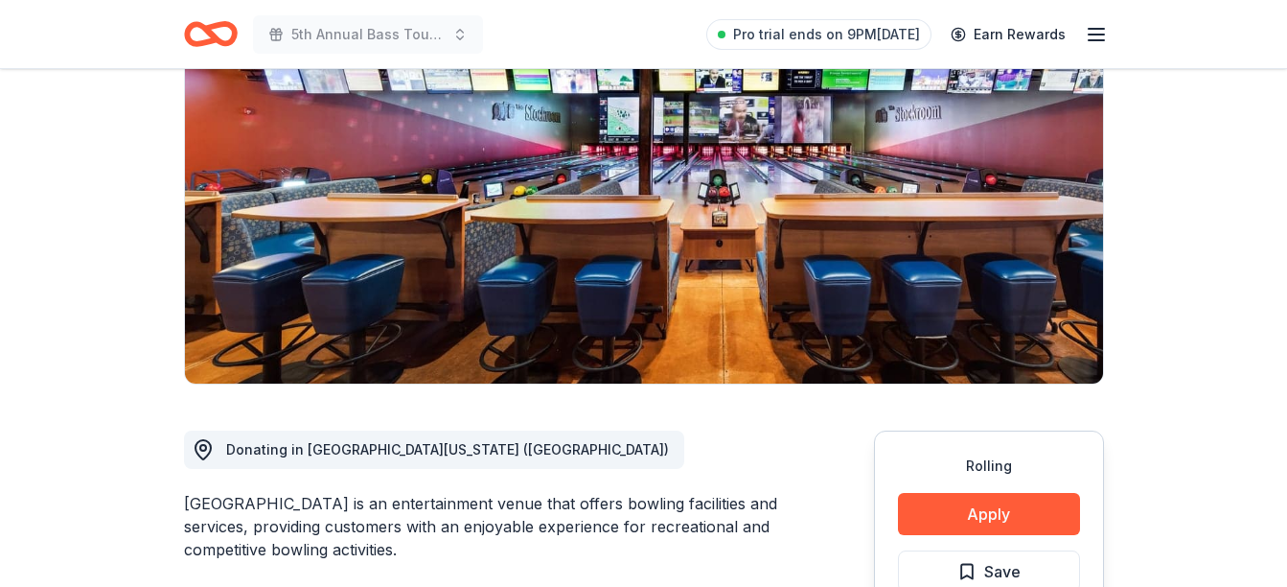
scroll to position [192, 0]
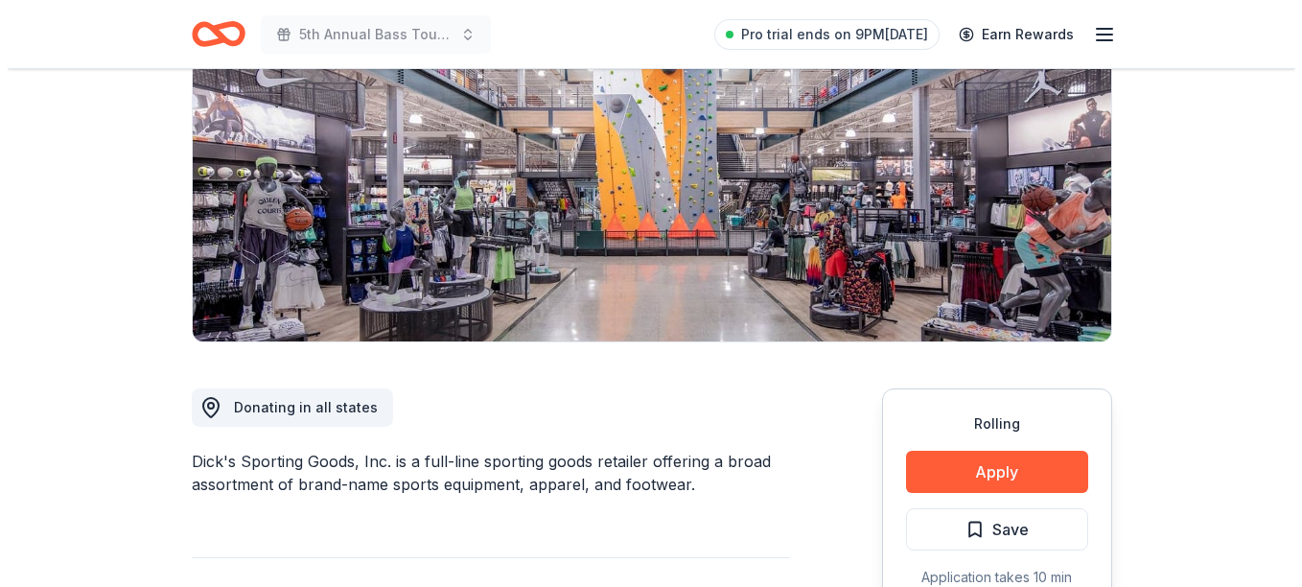
scroll to position [288, 0]
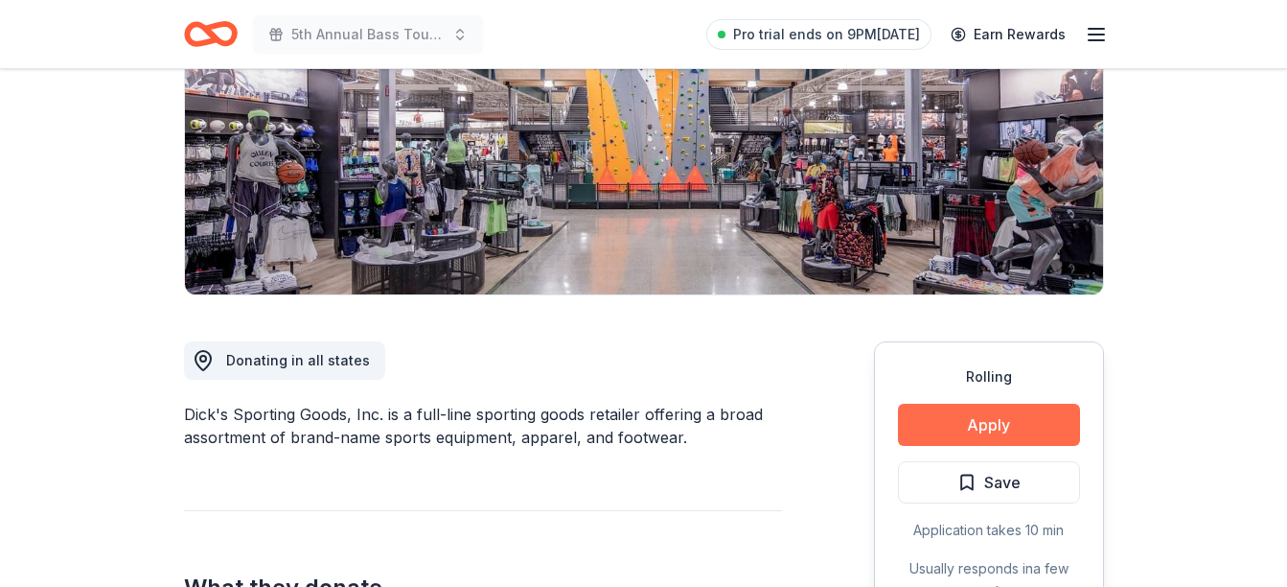
click at [975, 417] on button "Apply" at bounding box center [989, 425] width 182 height 42
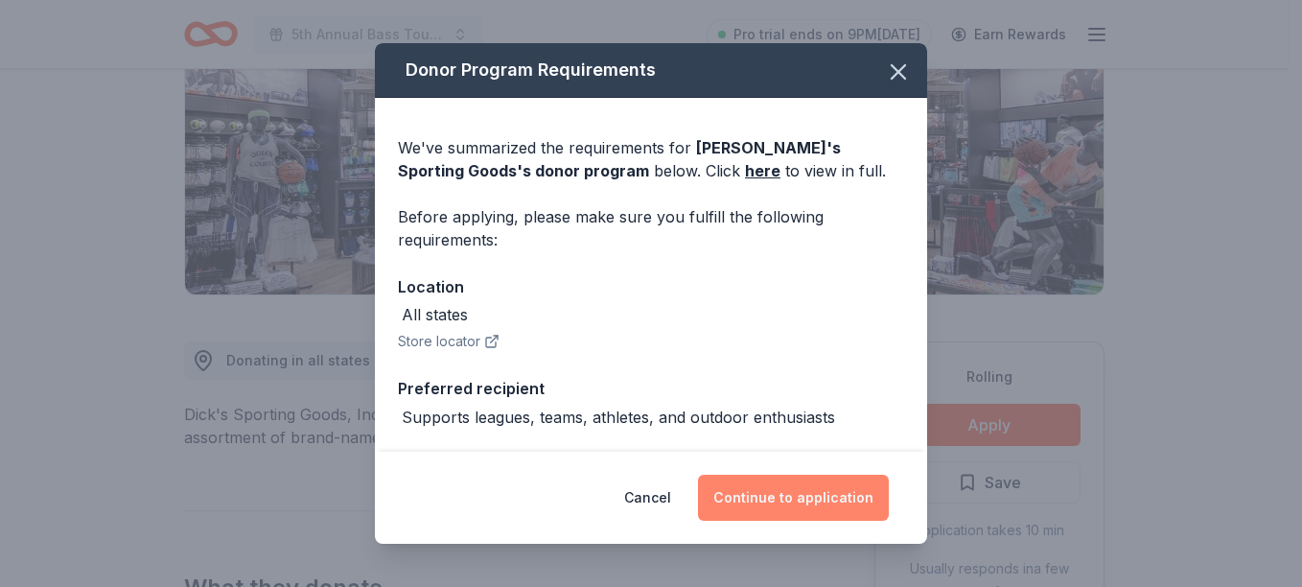
click at [766, 492] on button "Continue to application" at bounding box center [793, 497] width 191 height 46
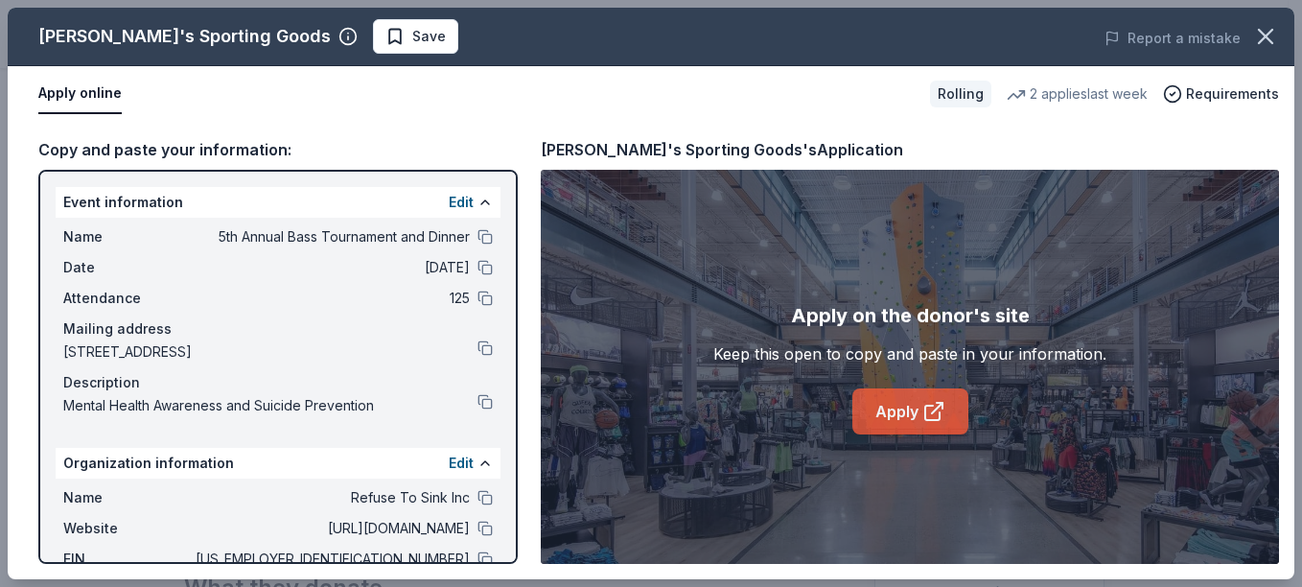
click at [920, 414] on link "Apply" at bounding box center [910, 411] width 116 height 46
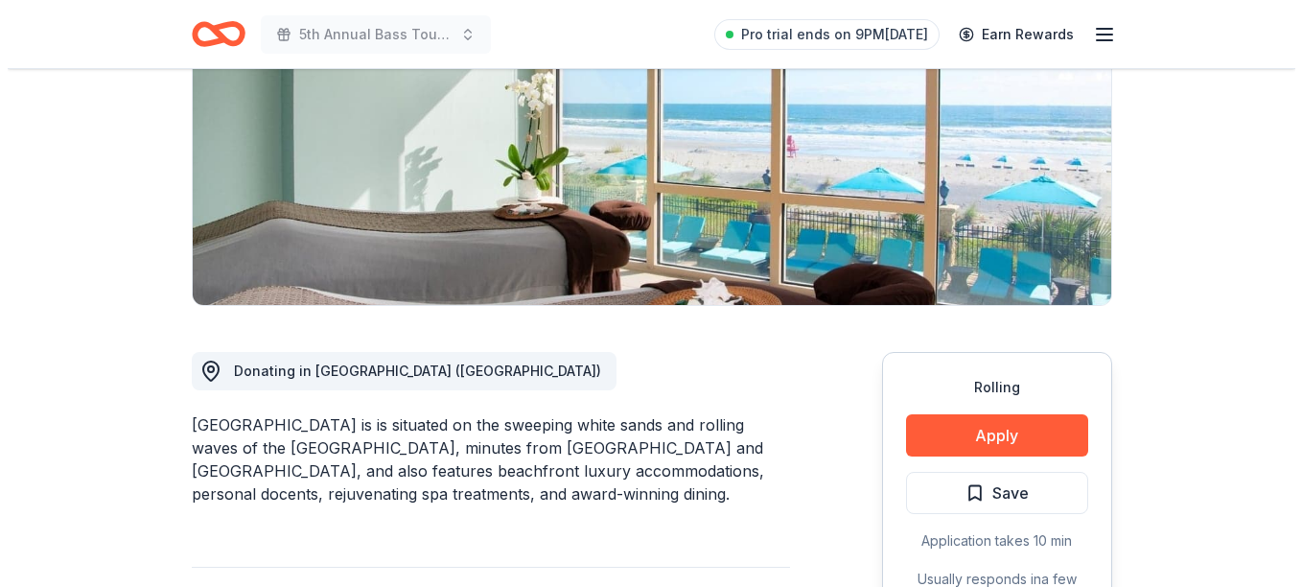
scroll to position [288, 0]
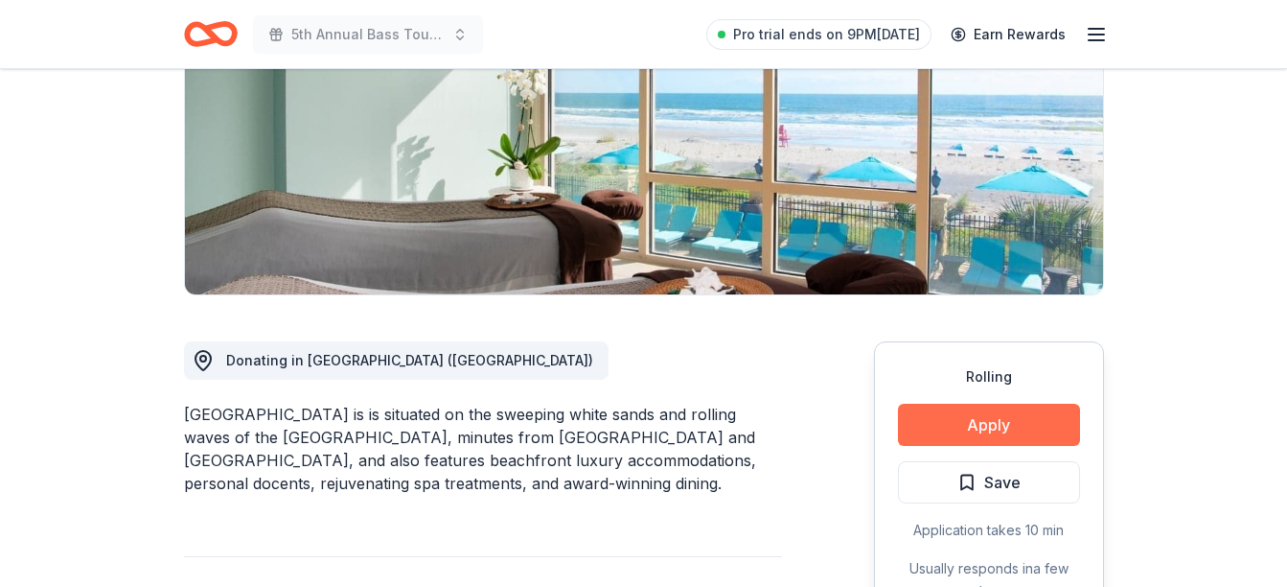
click at [982, 438] on button "Apply" at bounding box center [989, 425] width 182 height 42
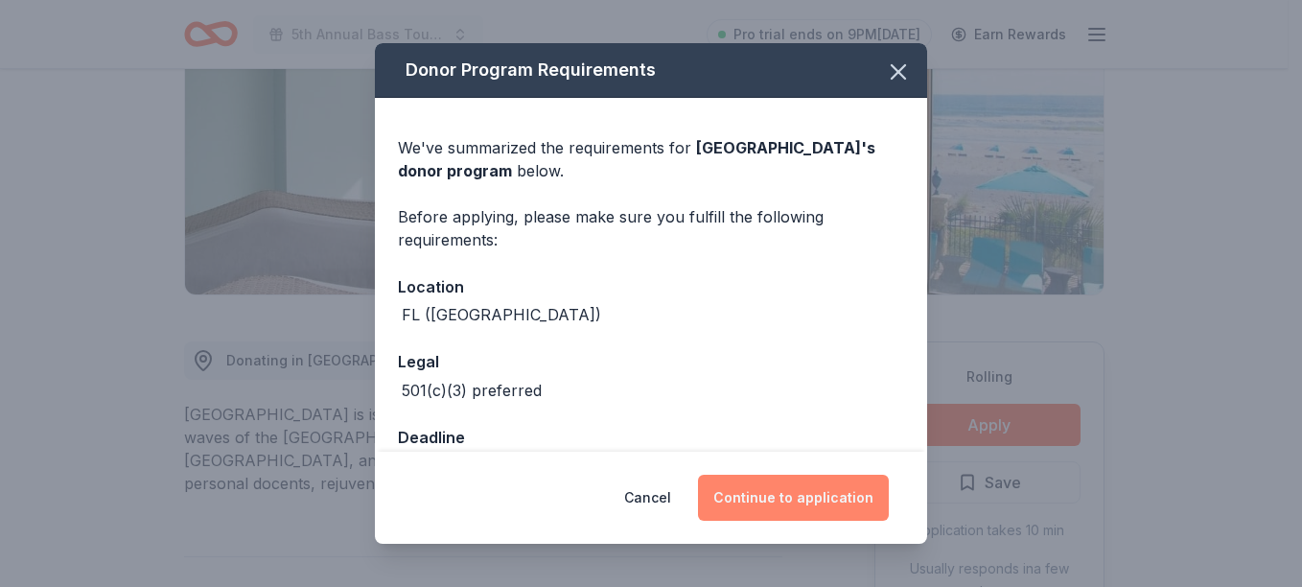
click at [768, 493] on button "Continue to application" at bounding box center [793, 497] width 191 height 46
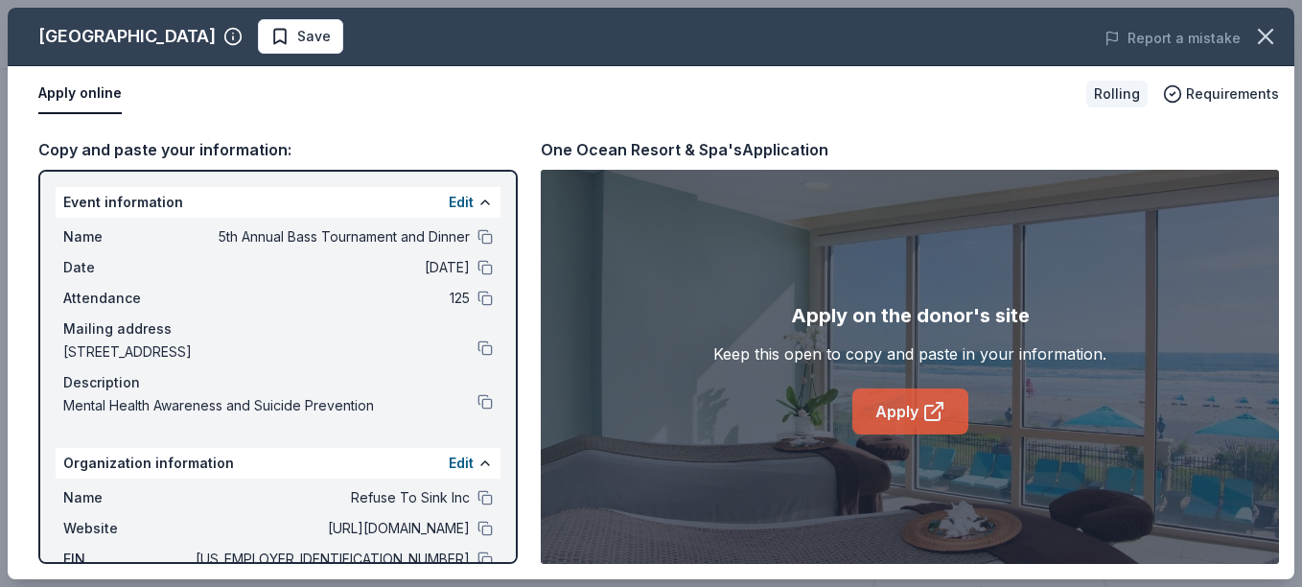
click at [871, 405] on link "Apply" at bounding box center [910, 411] width 116 height 46
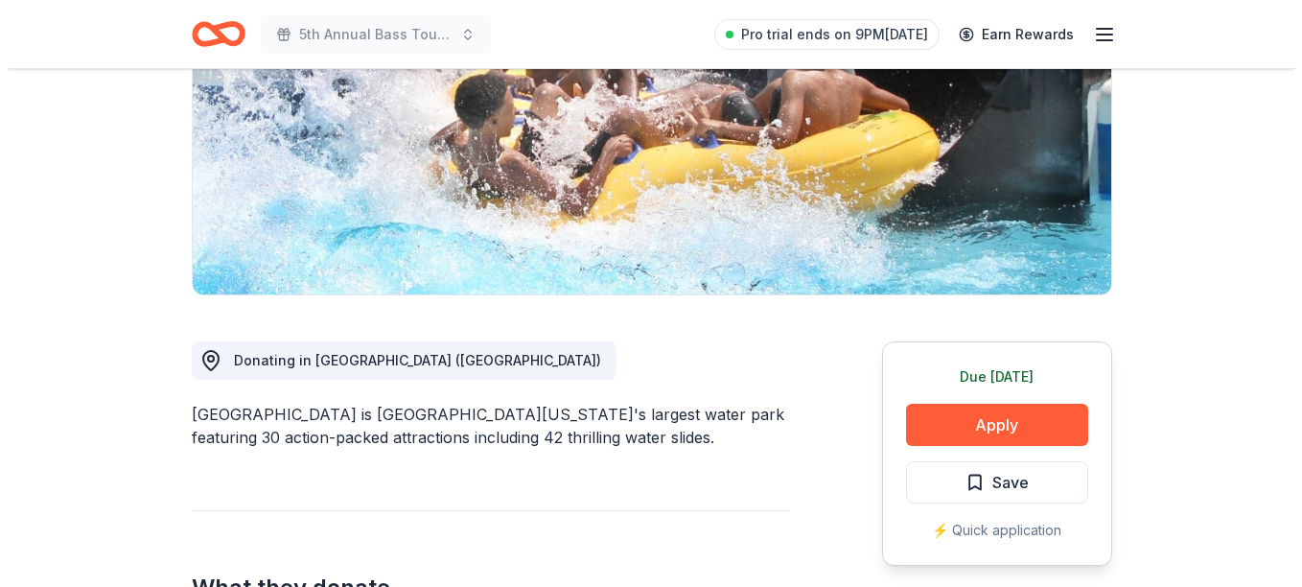
scroll to position [383, 0]
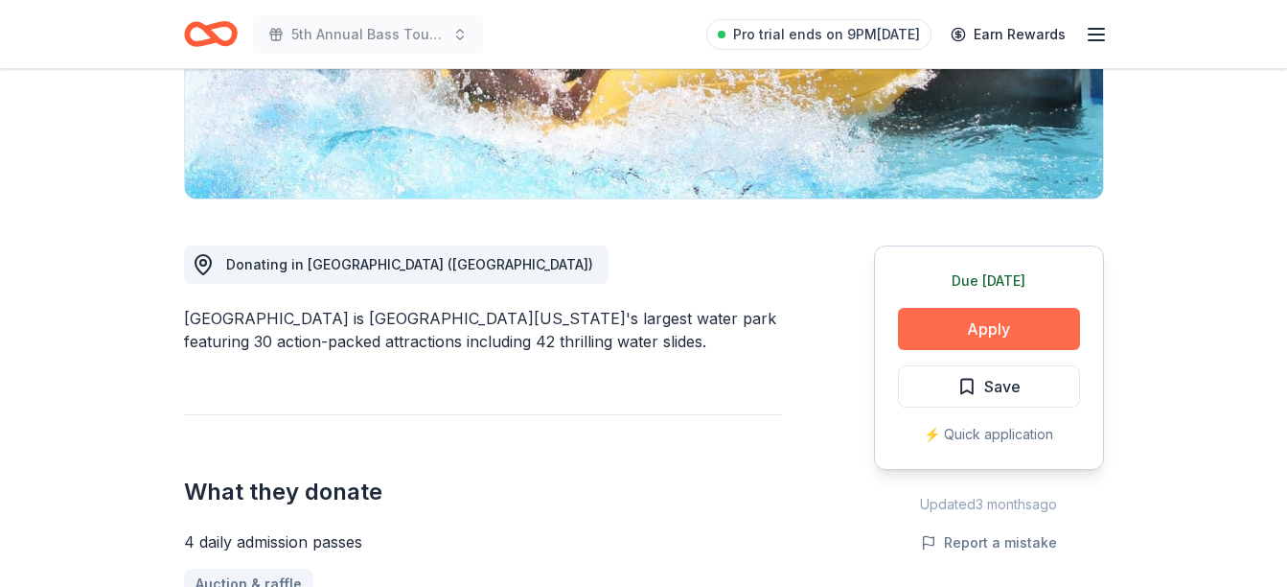
click at [967, 344] on button "Apply" at bounding box center [989, 329] width 182 height 42
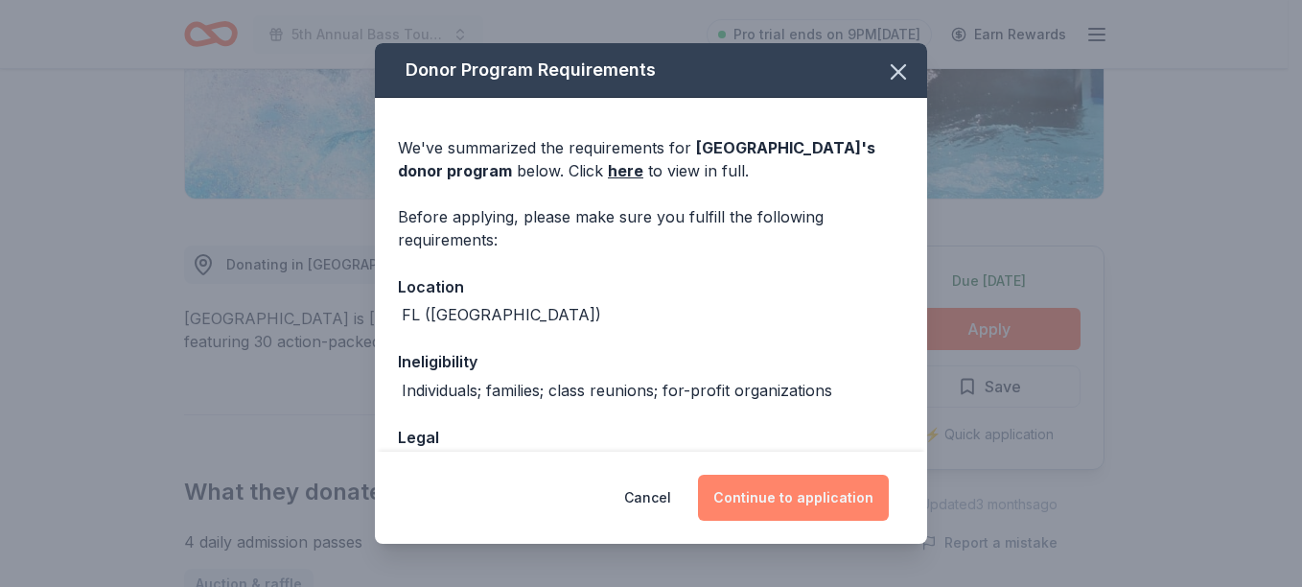
click at [774, 487] on button "Continue to application" at bounding box center [793, 497] width 191 height 46
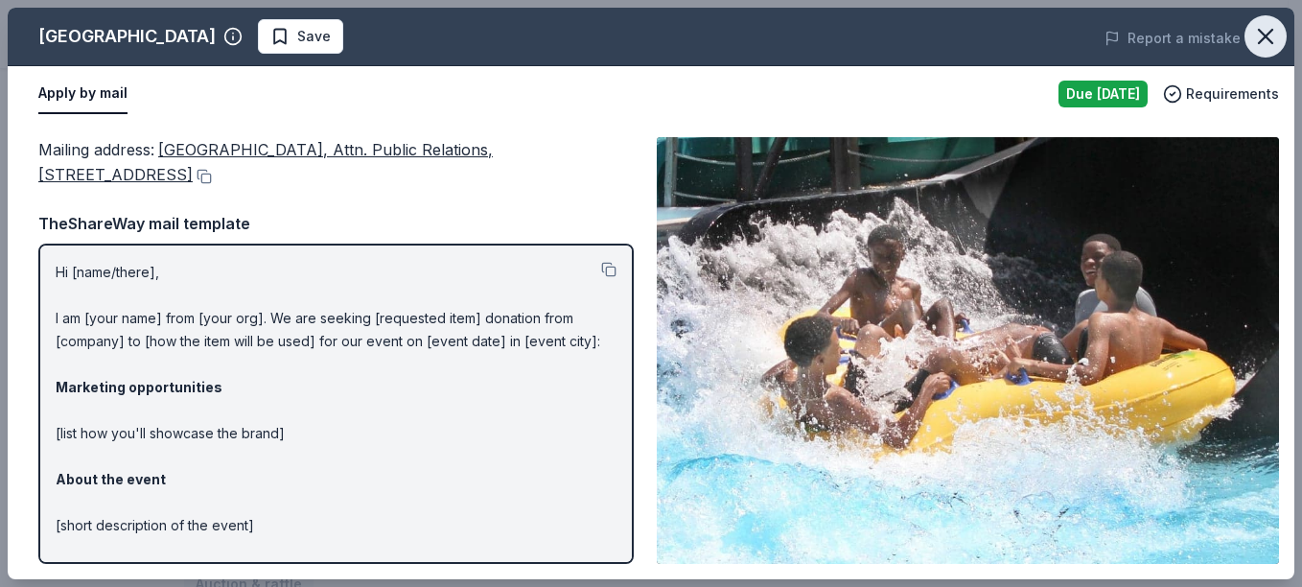
click at [1260, 27] on icon "button" at bounding box center [1265, 36] width 27 height 27
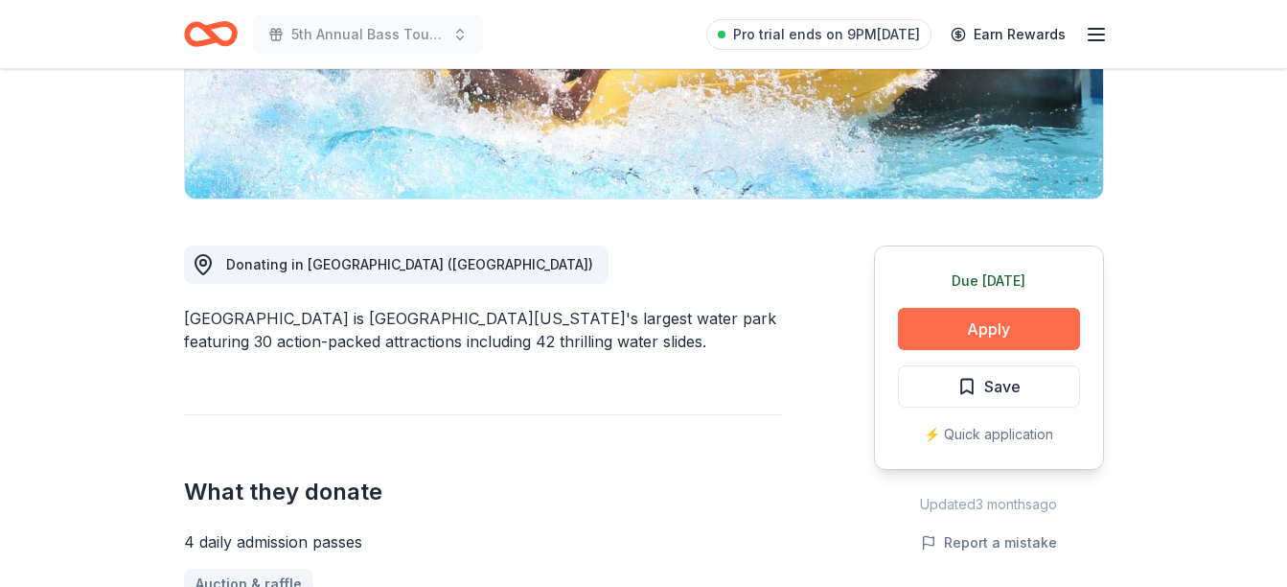
click at [949, 326] on button "Apply" at bounding box center [989, 329] width 182 height 42
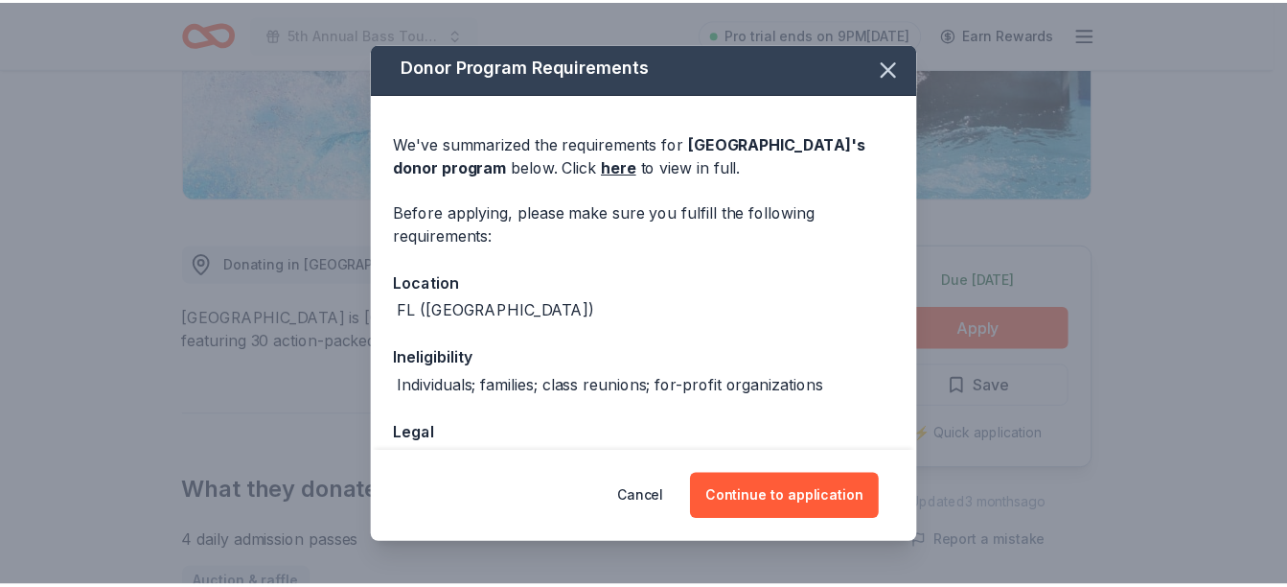
scroll to position [0, 0]
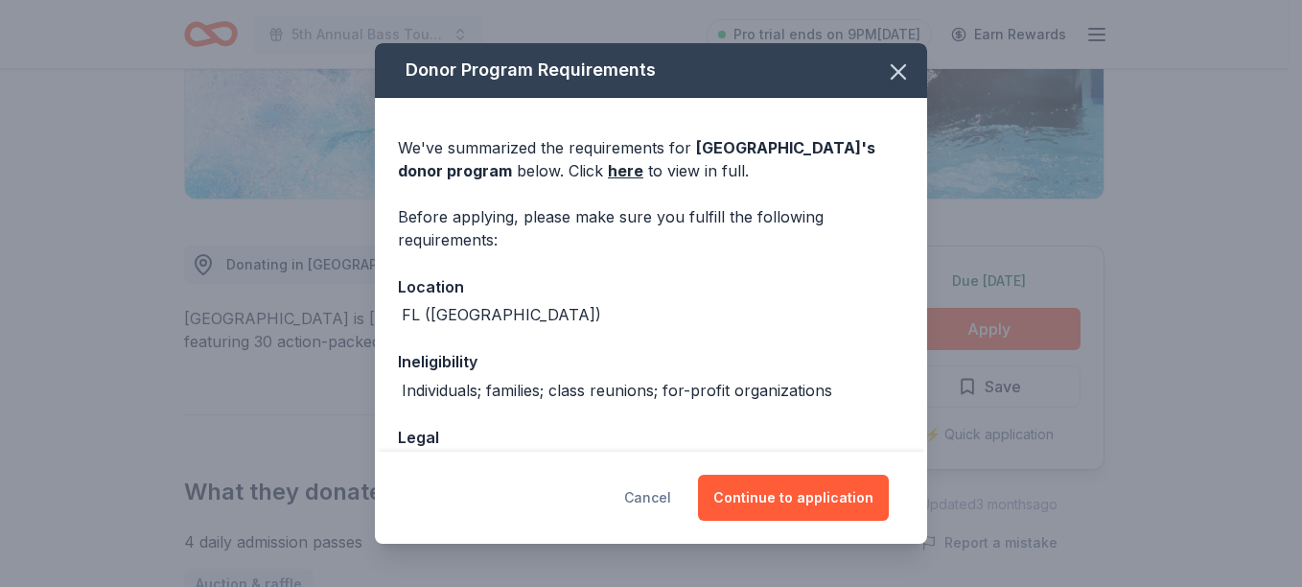
click at [671, 497] on button "Cancel" at bounding box center [647, 497] width 47 height 46
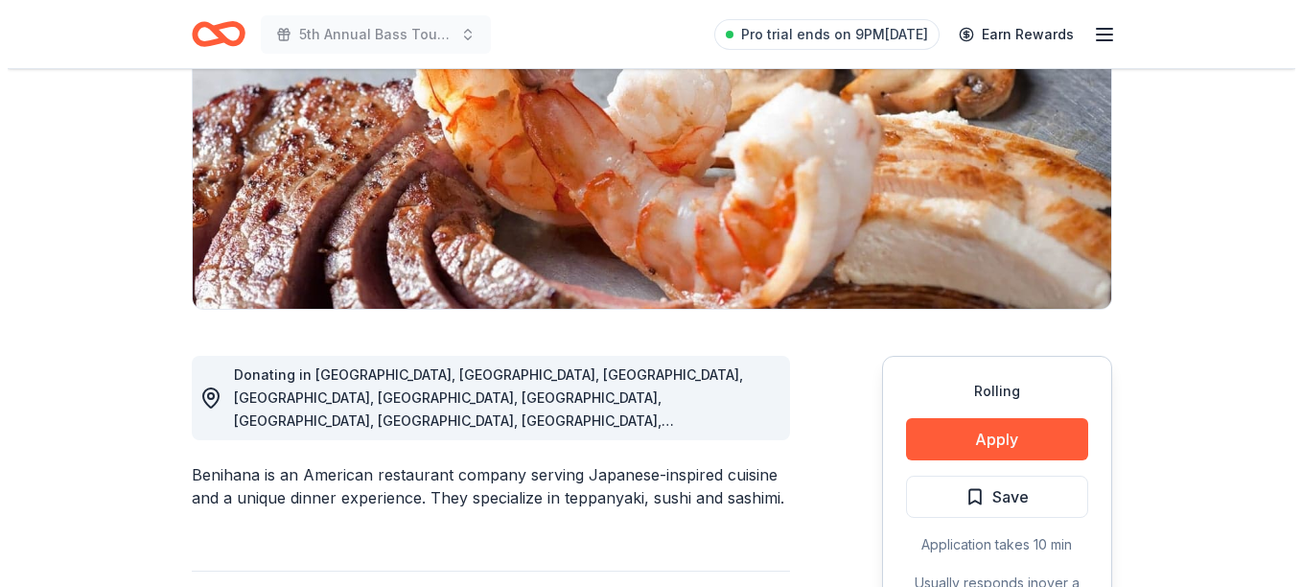
scroll to position [288, 0]
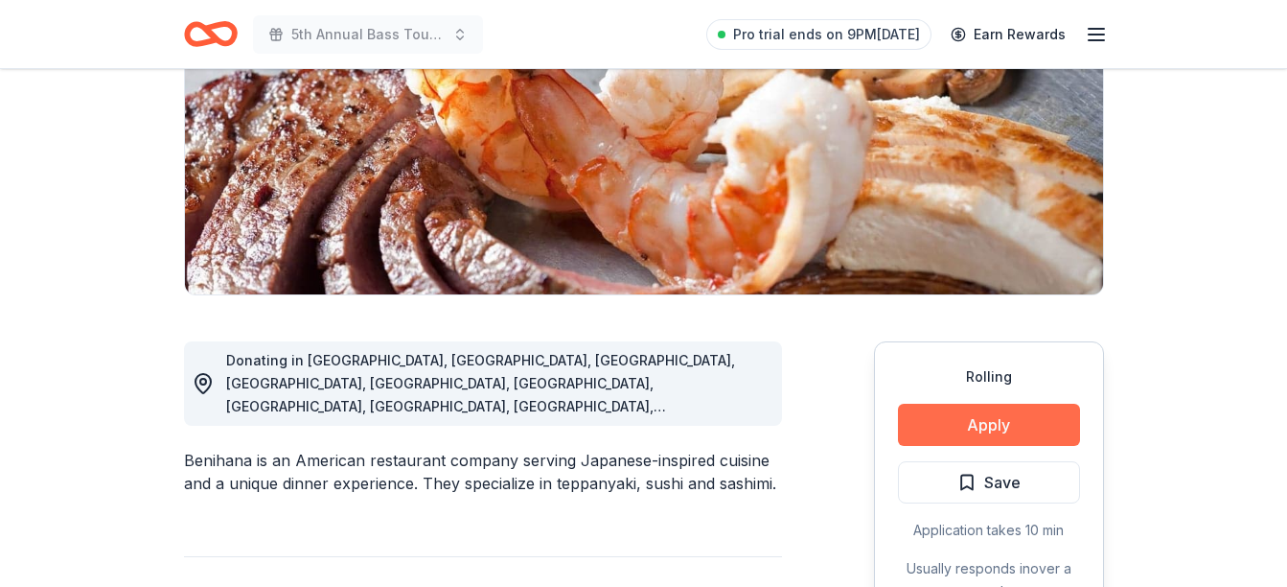
click at [984, 417] on button "Apply" at bounding box center [989, 425] width 182 height 42
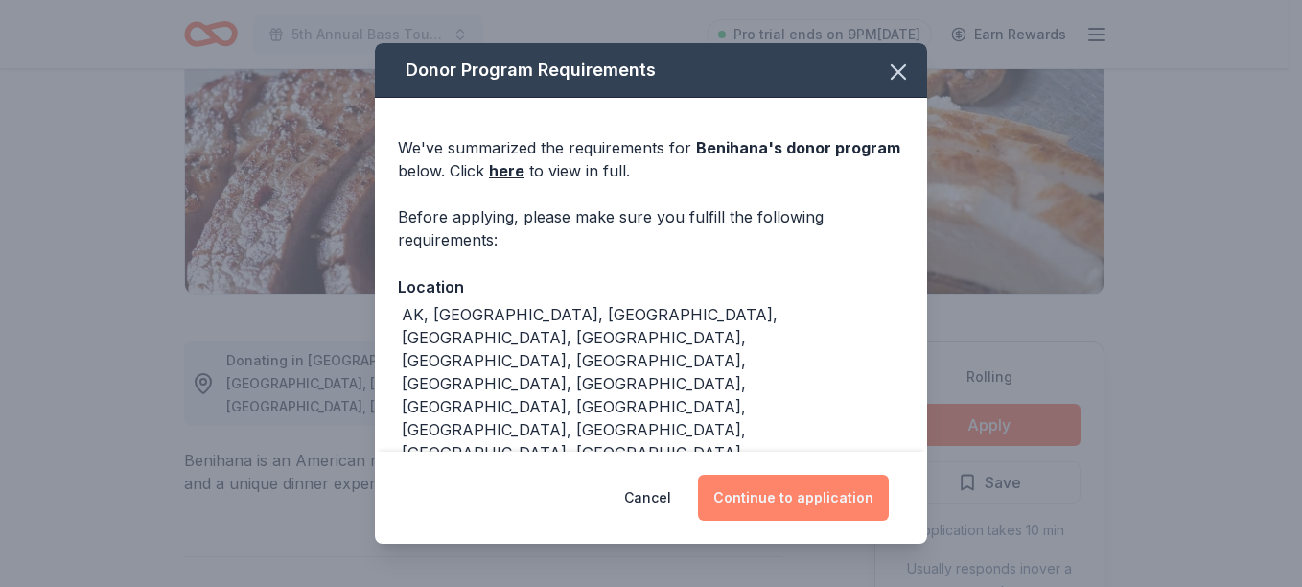
click at [744, 489] on button "Continue to application" at bounding box center [793, 497] width 191 height 46
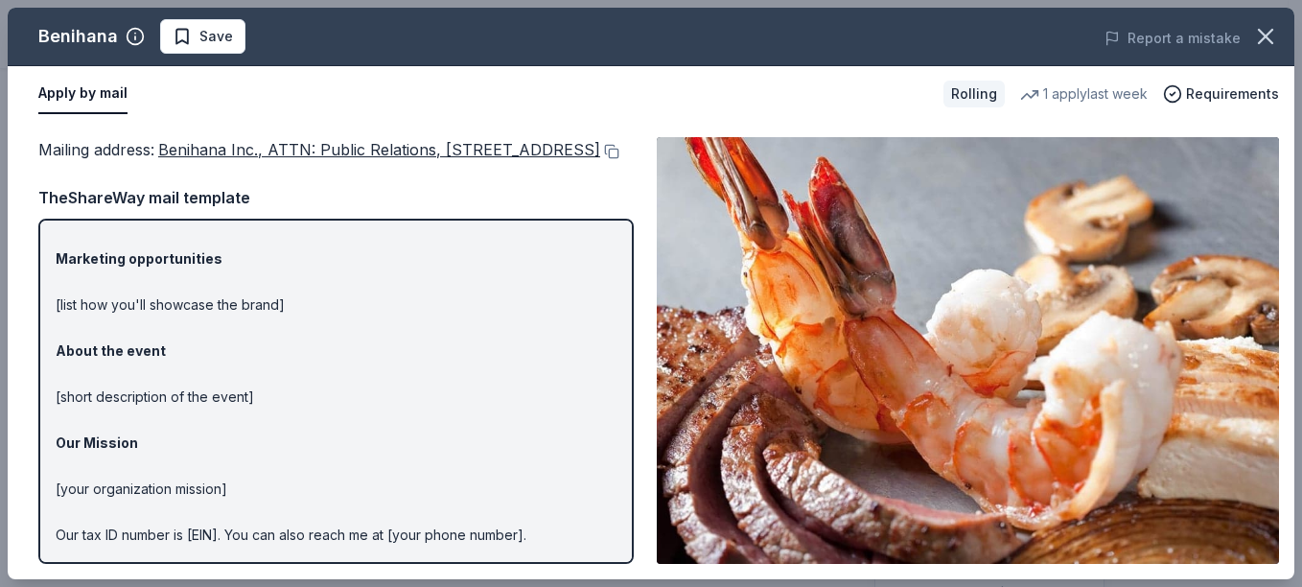
scroll to position [0, 0]
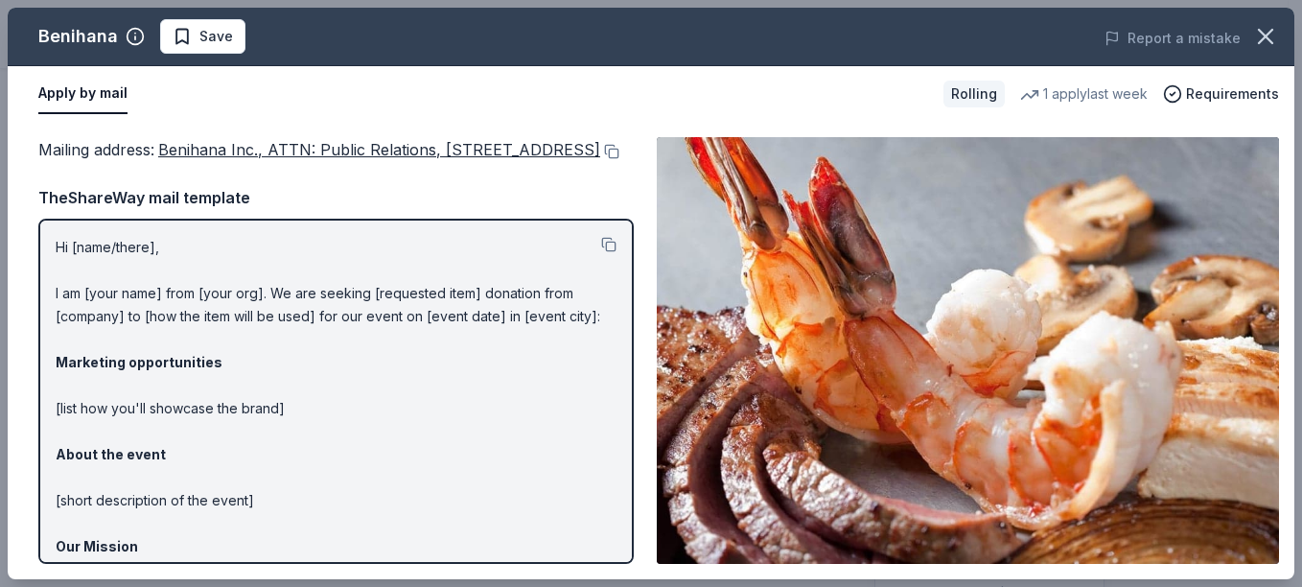
drag, startPoint x: 57, startPoint y: 269, endPoint x: 187, endPoint y: 304, distance: 134.8
click at [187, 304] on p "Hi [name/there], I am [your name] from [your org]. We are seeking [requested it…" at bounding box center [336, 477] width 561 height 483
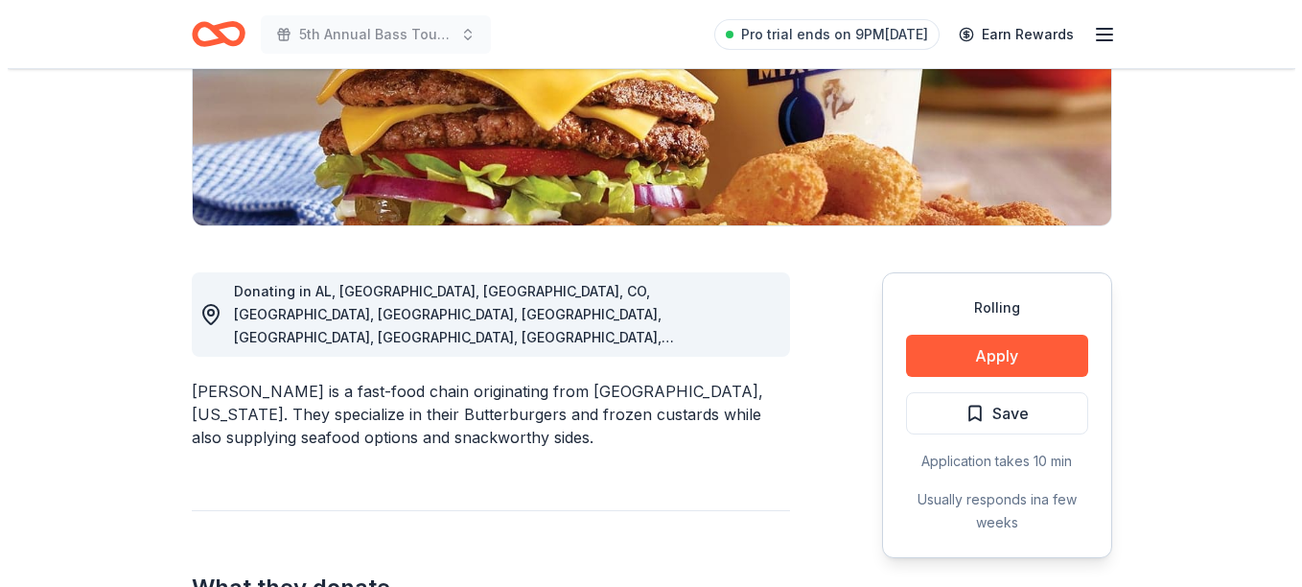
scroll to position [383, 0]
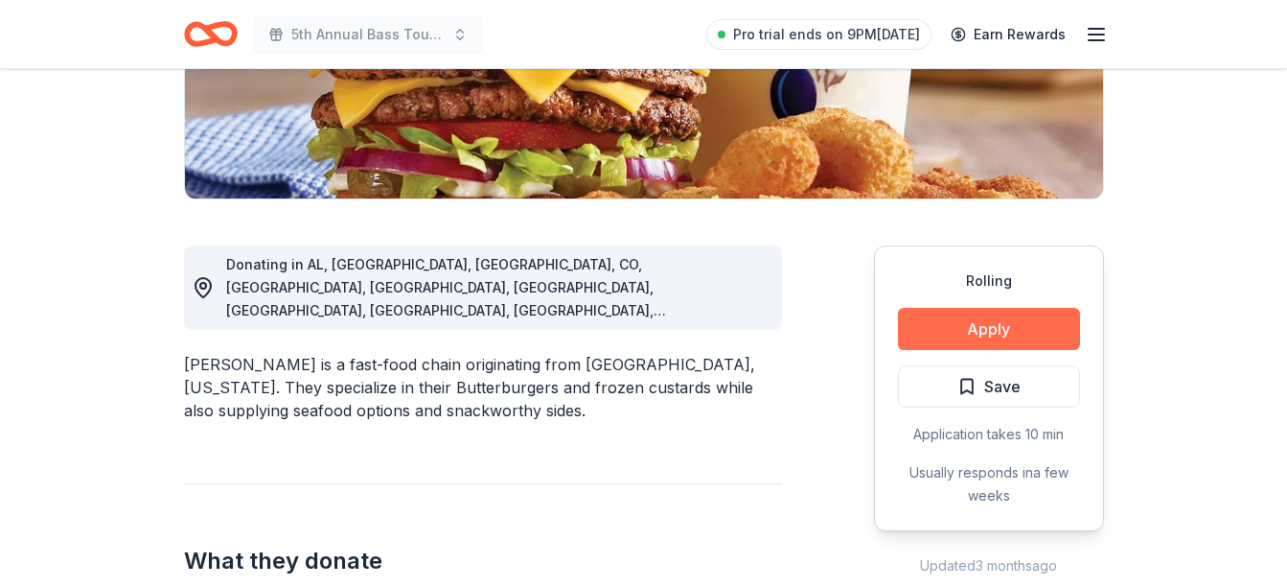
click at [929, 340] on button "Apply" at bounding box center [989, 329] width 182 height 42
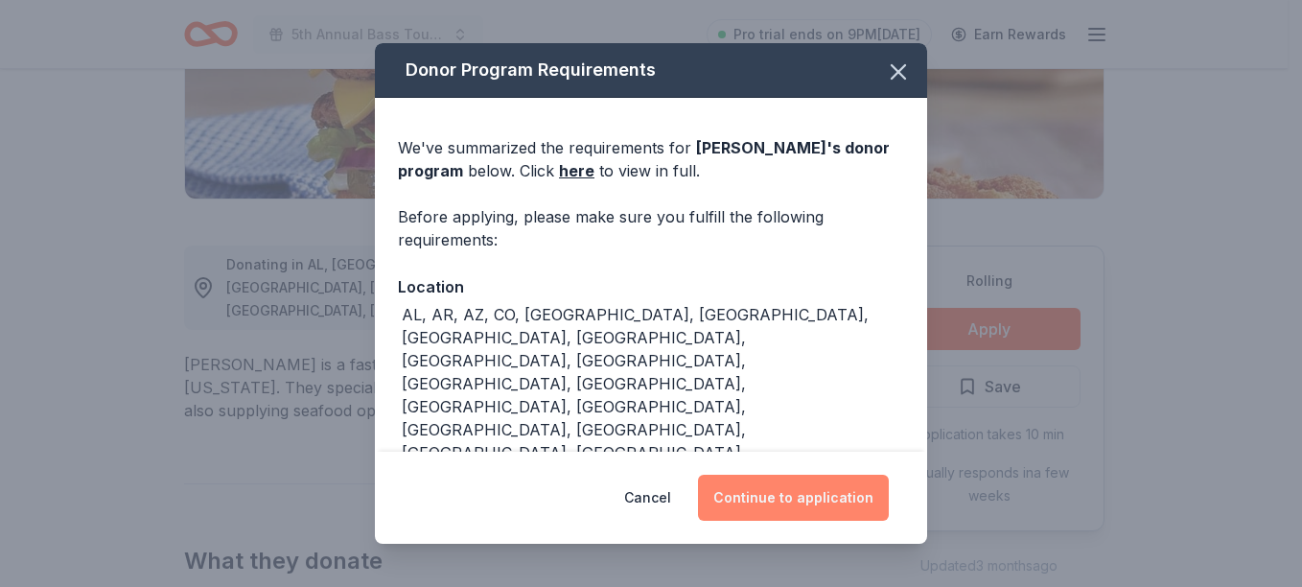
click at [769, 486] on button "Continue to application" at bounding box center [793, 497] width 191 height 46
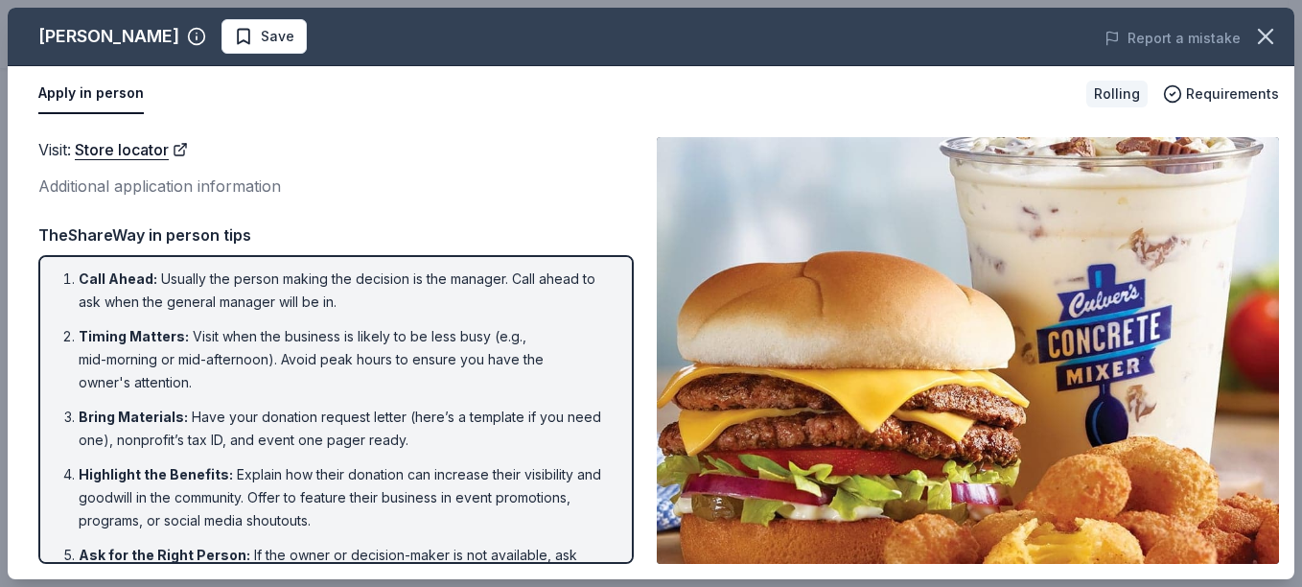
scroll to position [0, 0]
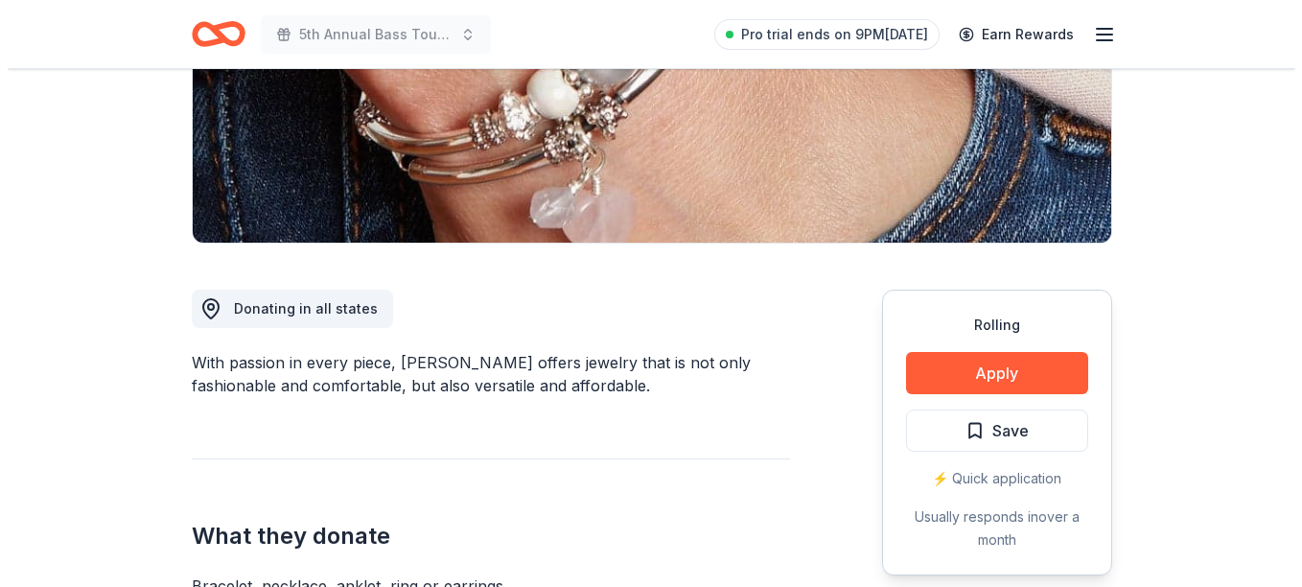
scroll to position [383, 0]
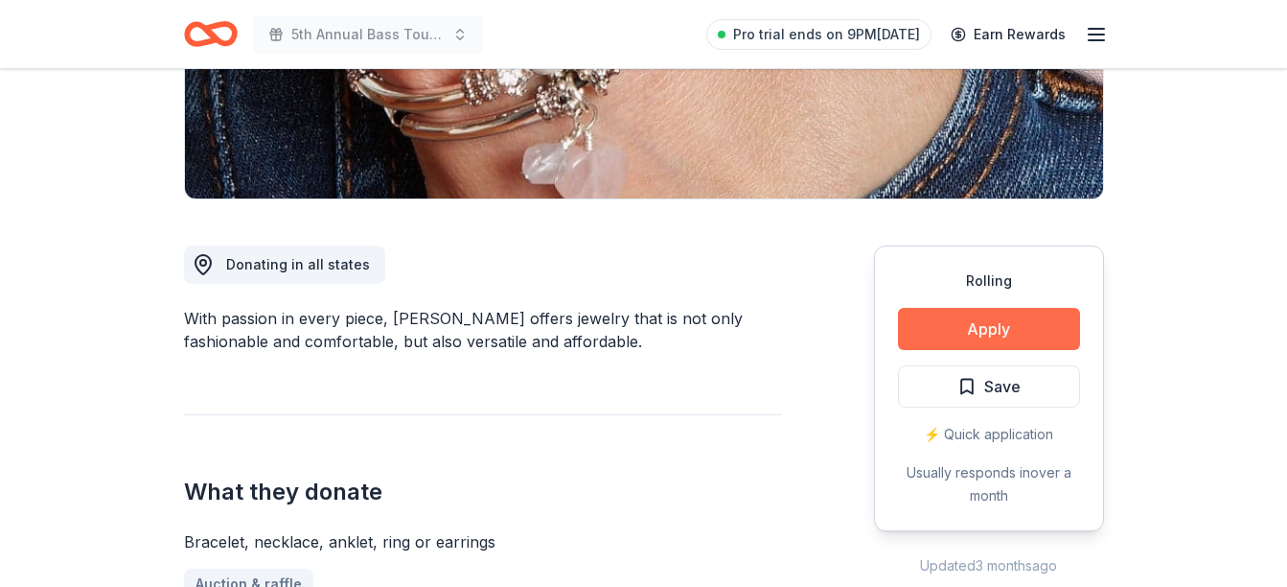
click at [958, 340] on button "Apply" at bounding box center [989, 329] width 182 height 42
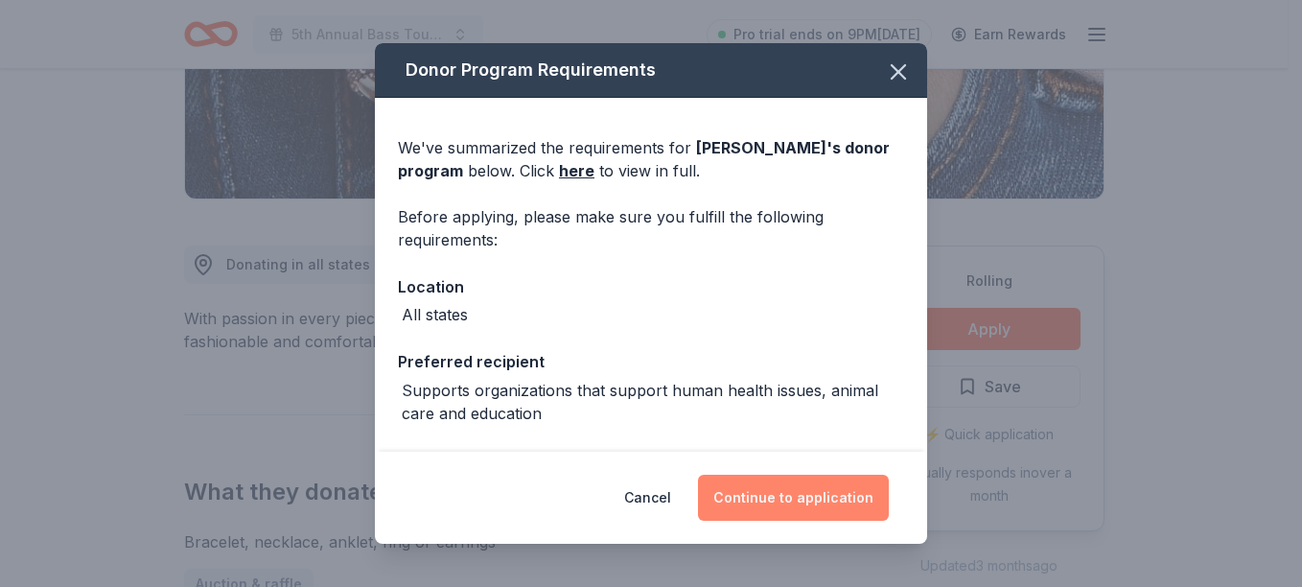
click at [780, 505] on button "Continue to application" at bounding box center [793, 497] width 191 height 46
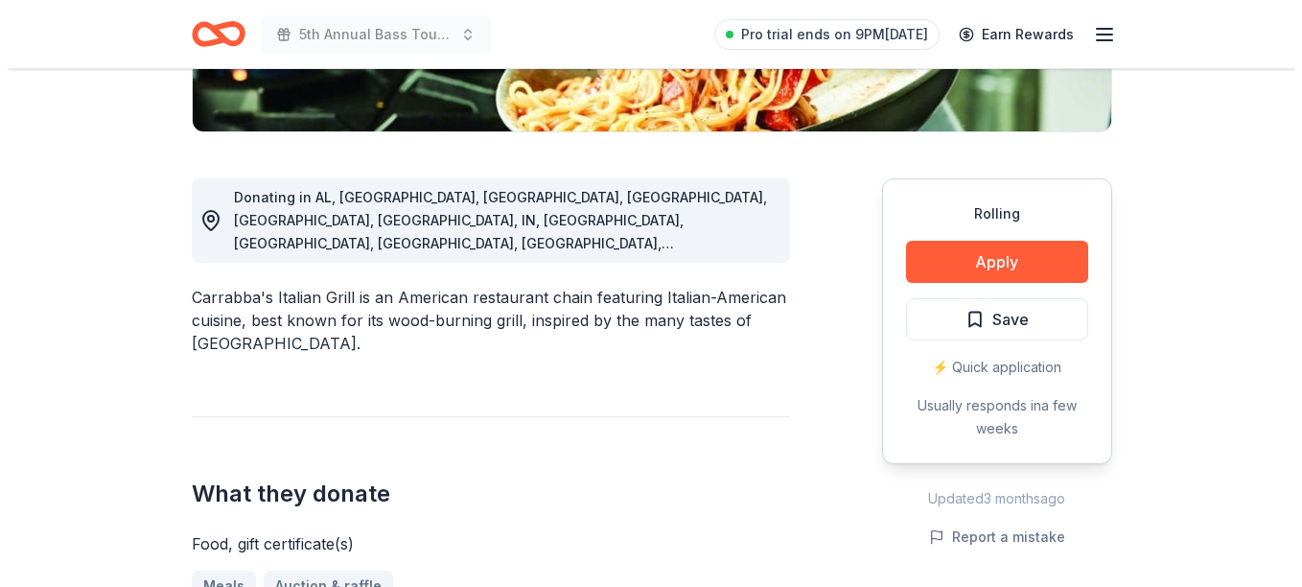
scroll to position [479, 0]
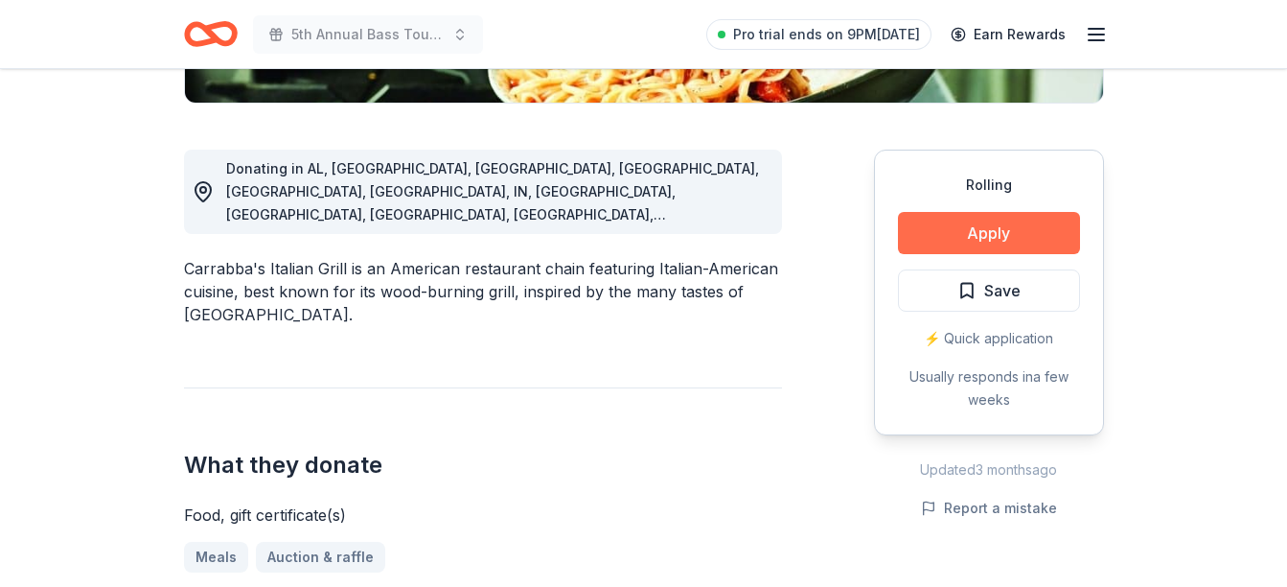
click at [972, 230] on button "Apply" at bounding box center [989, 233] width 182 height 42
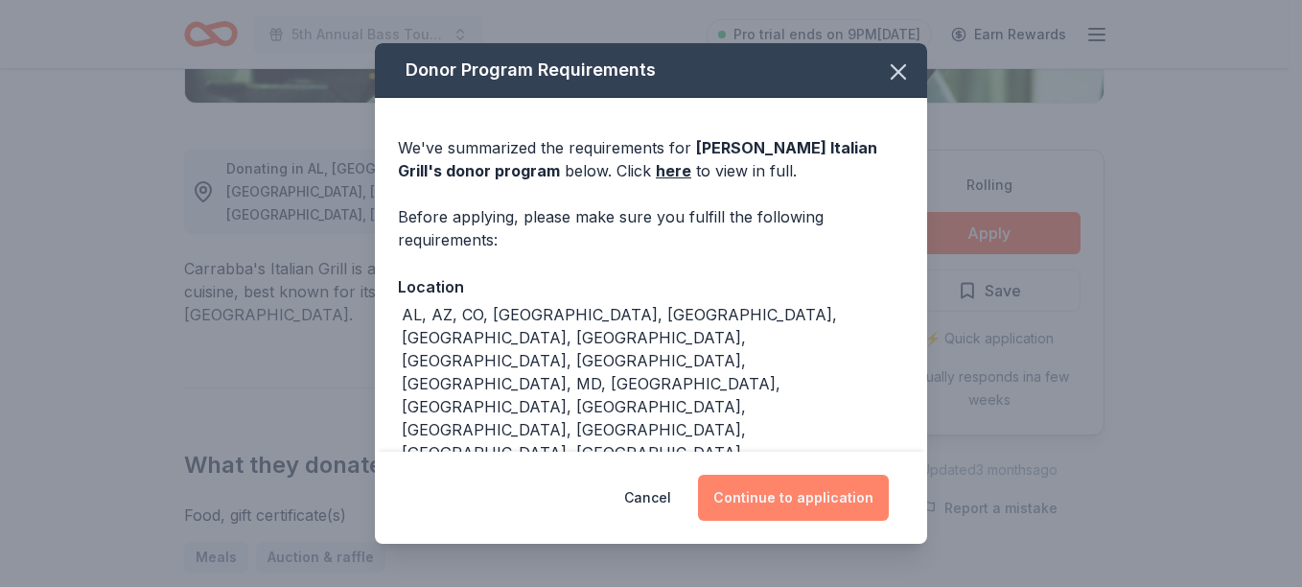
click at [747, 488] on button "Continue to application" at bounding box center [793, 497] width 191 height 46
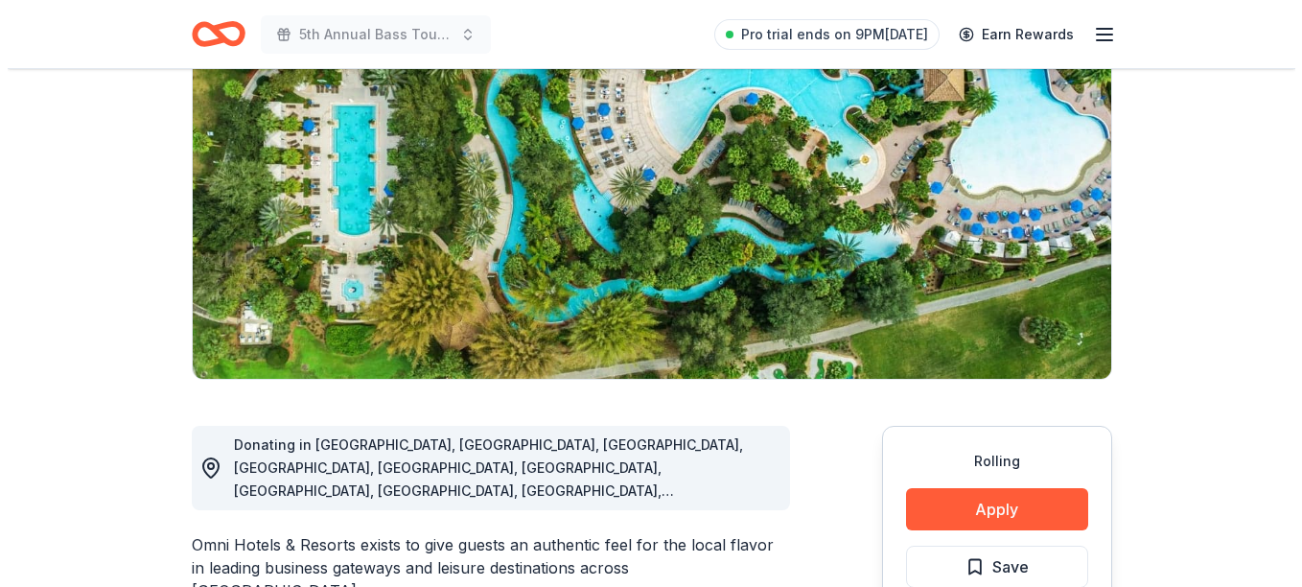
scroll to position [288, 0]
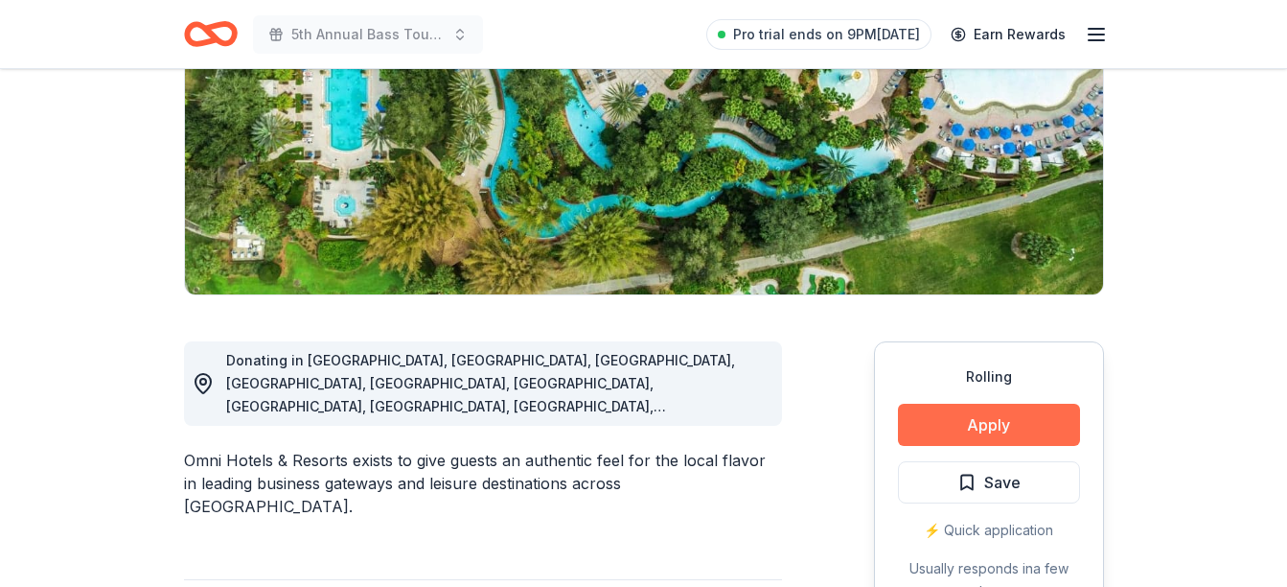
click at [920, 424] on button "Apply" at bounding box center [989, 425] width 182 height 42
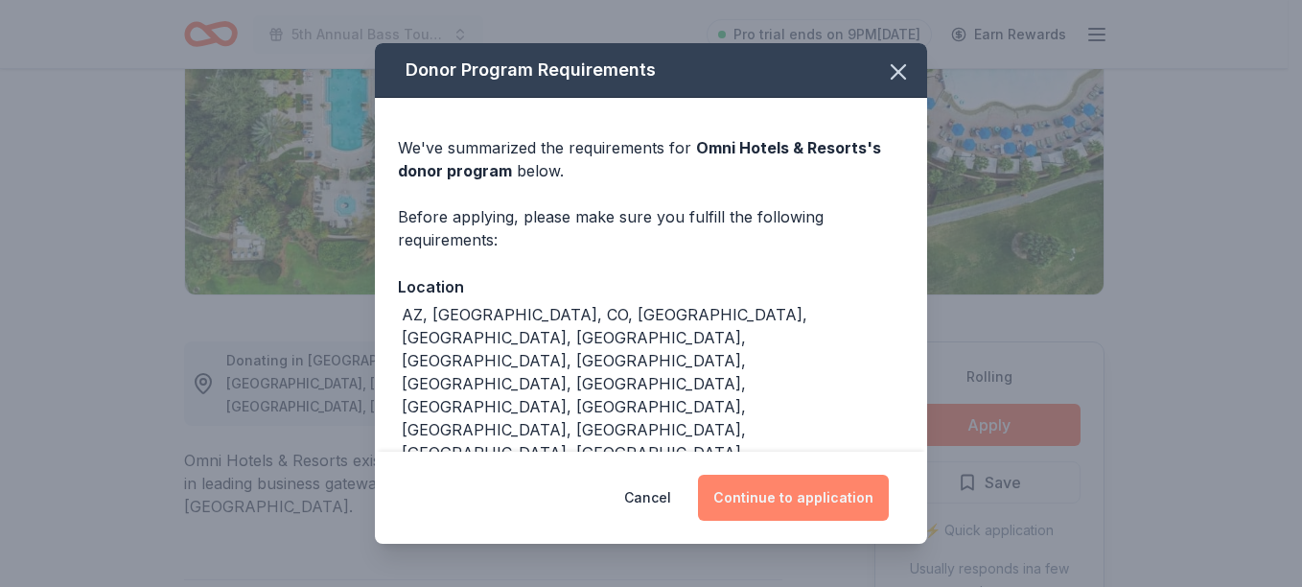
click at [768, 487] on button "Continue to application" at bounding box center [793, 497] width 191 height 46
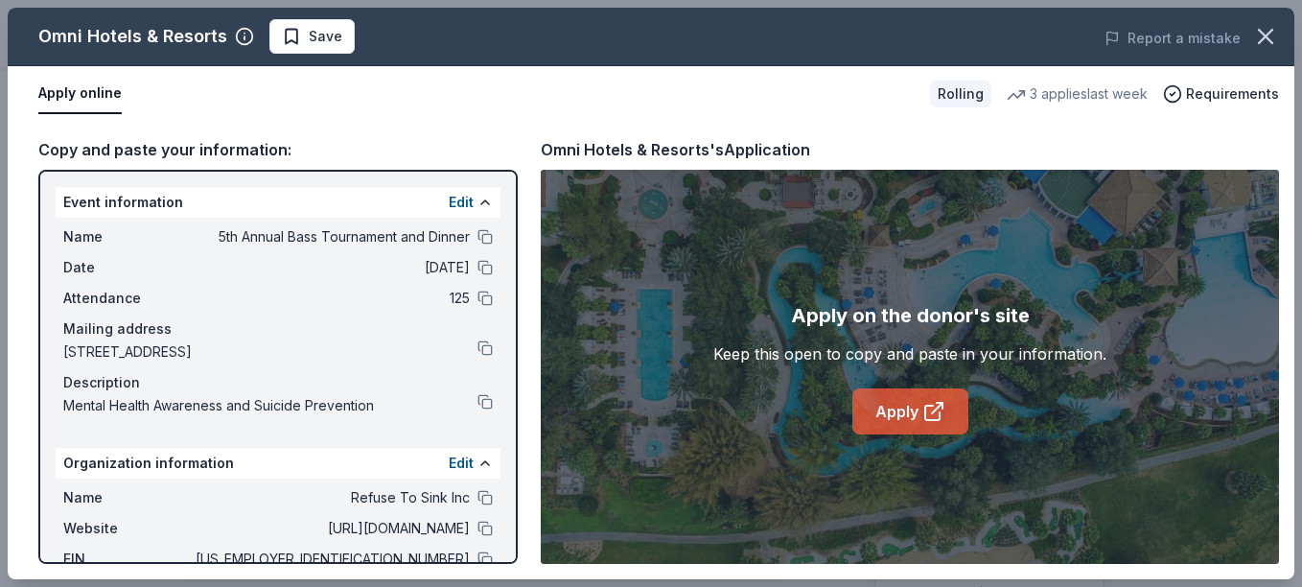
click at [937, 412] on icon at bounding box center [933, 411] width 23 height 23
click at [905, 398] on link "Apply" at bounding box center [910, 411] width 116 height 46
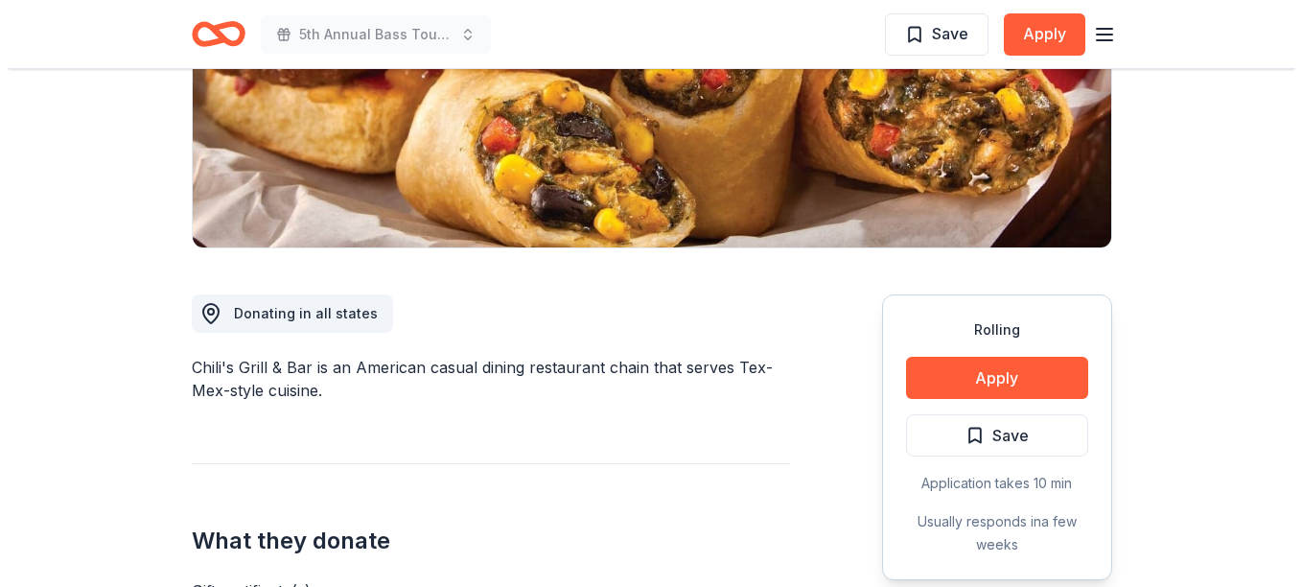
scroll to position [383, 0]
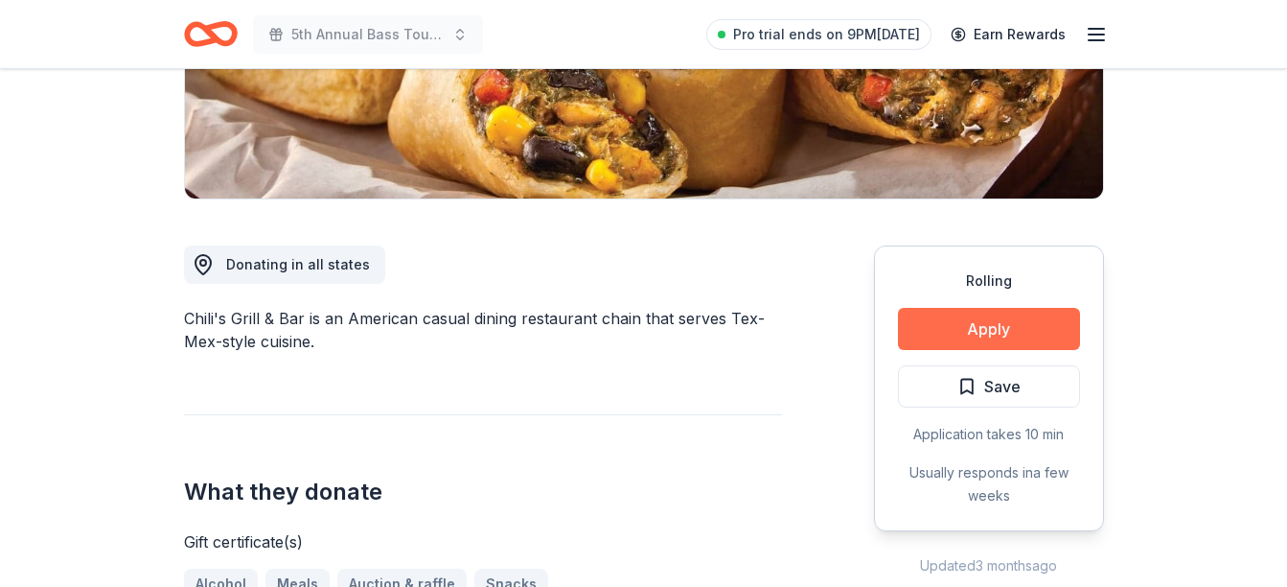
click at [971, 324] on button "Apply" at bounding box center [989, 329] width 182 height 42
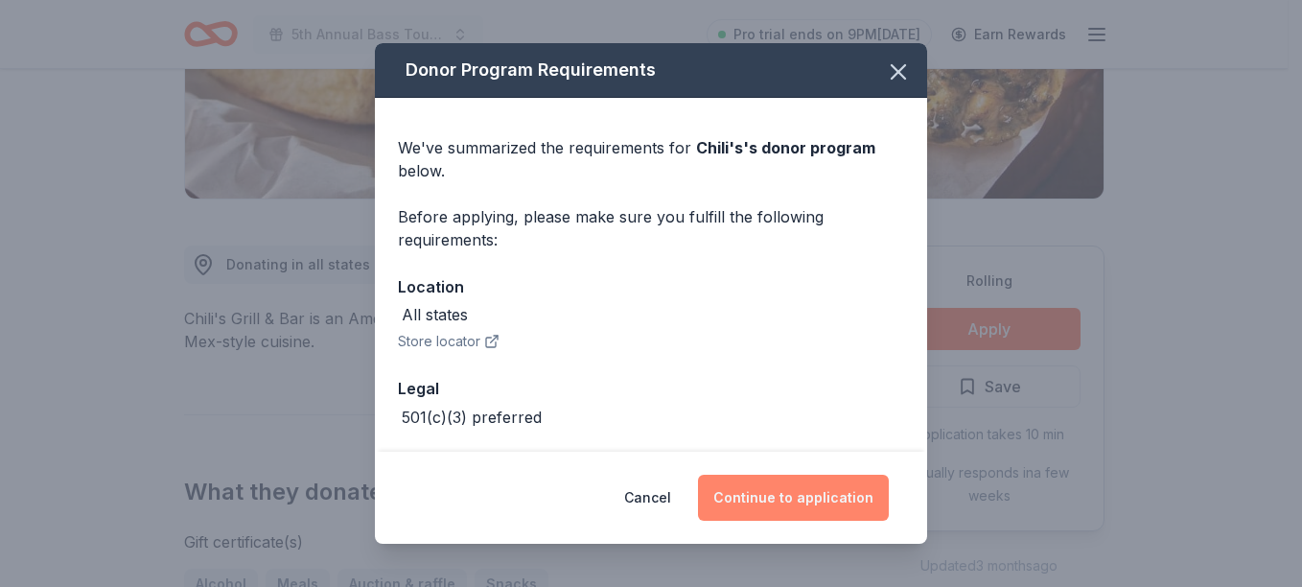
click at [812, 493] on button "Continue to application" at bounding box center [793, 497] width 191 height 46
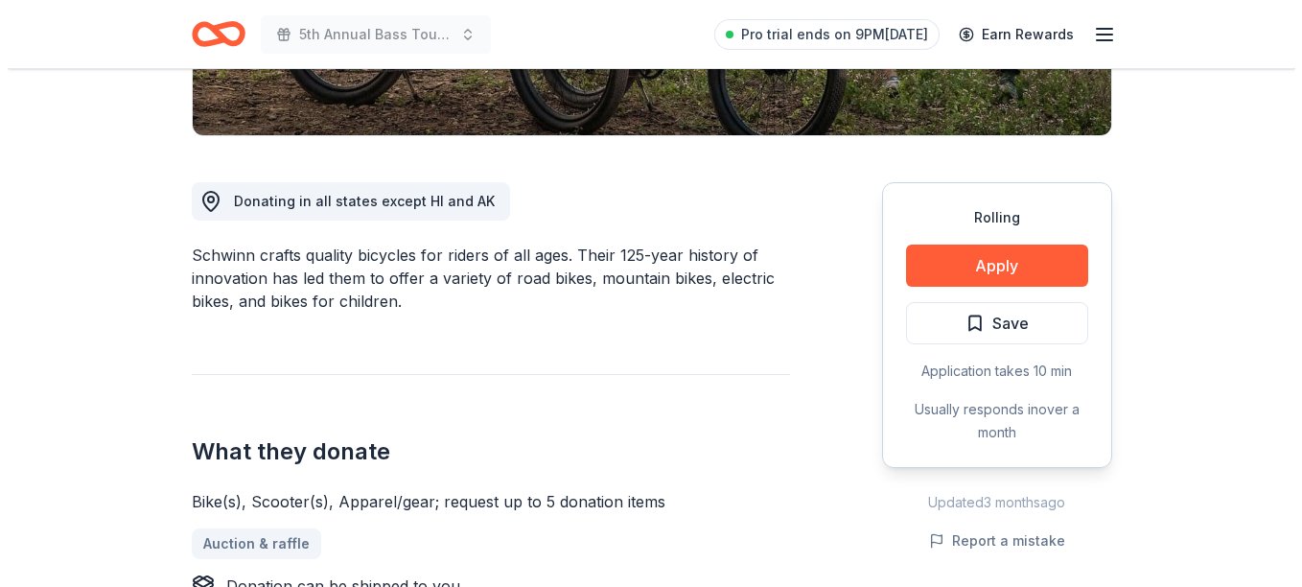
scroll to position [479, 0]
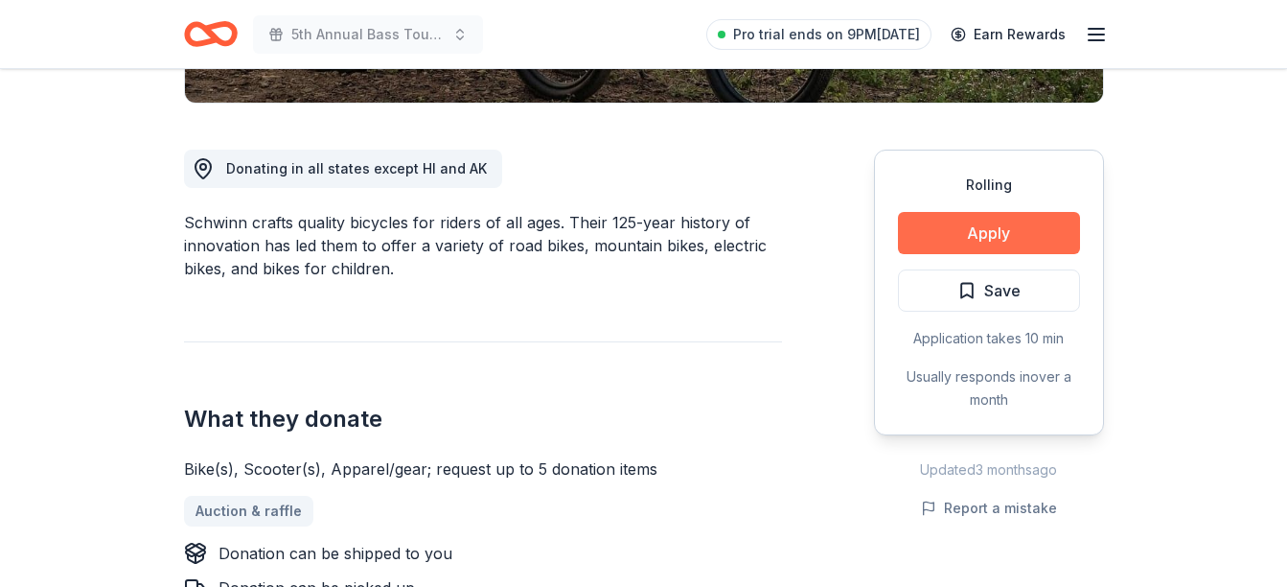
click at [940, 230] on button "Apply" at bounding box center [989, 233] width 182 height 42
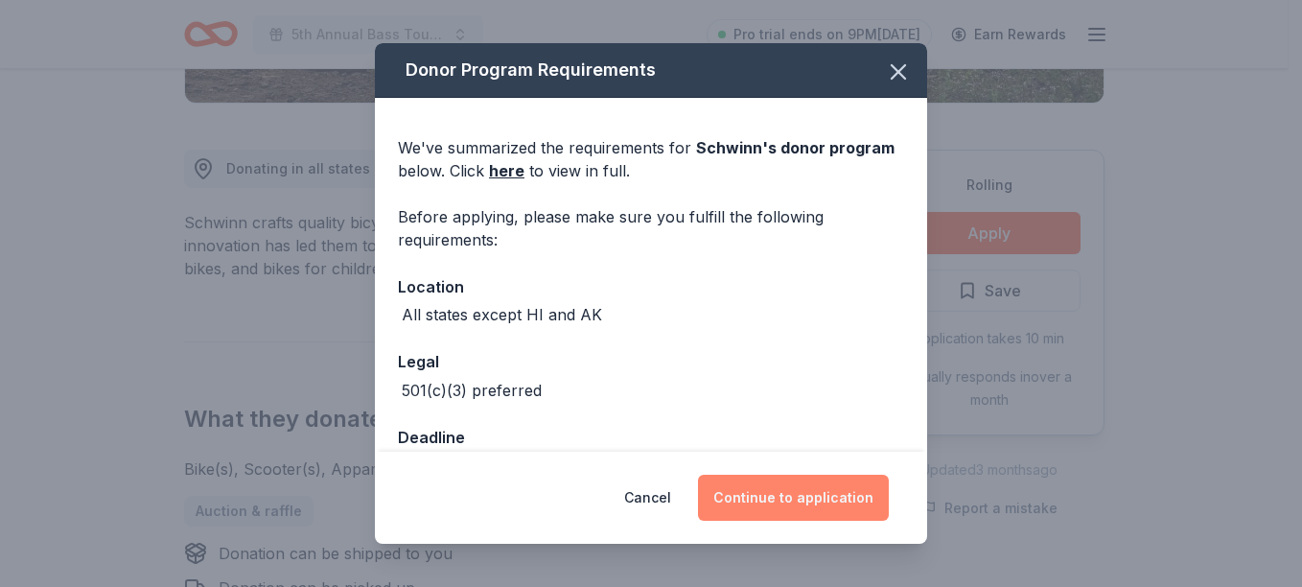
click at [757, 507] on button "Continue to application" at bounding box center [793, 497] width 191 height 46
